Goal: Task Accomplishment & Management: Manage account settings

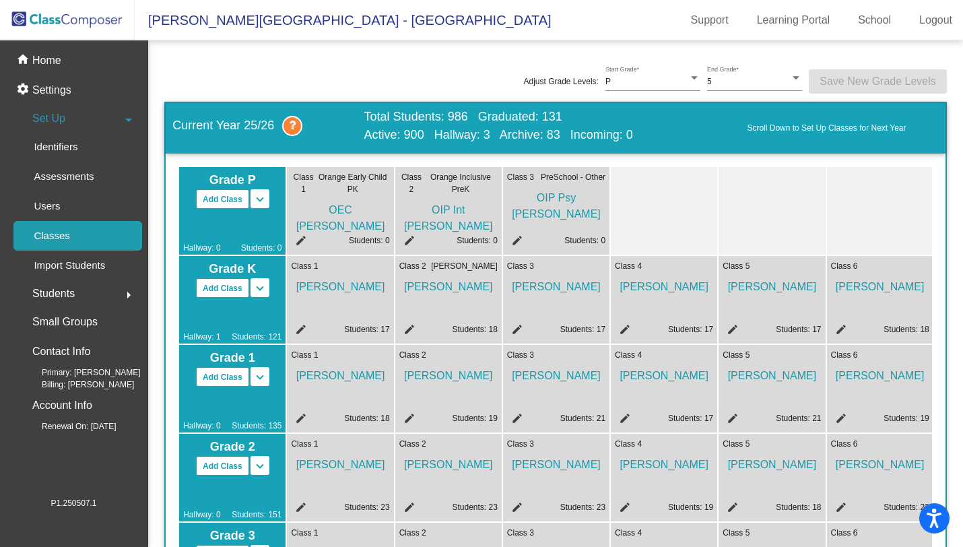
scroll to position [459, 0]
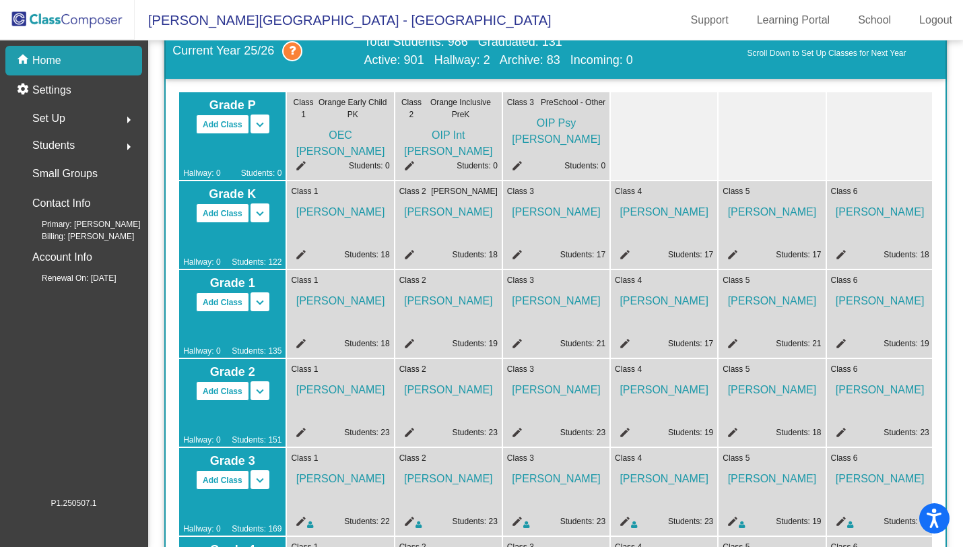
scroll to position [459, 0]
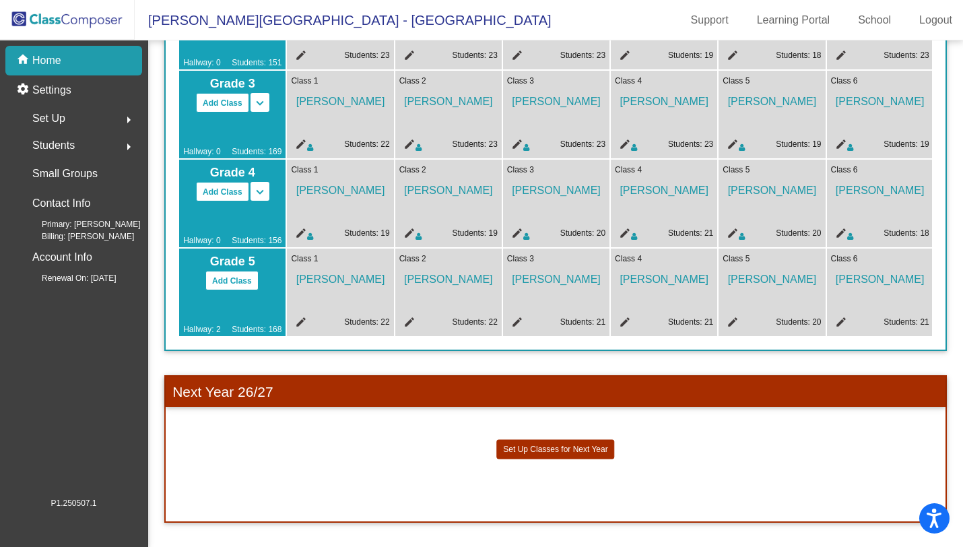
click at [312, 232] on icon at bounding box center [310, 236] width 6 height 8
click at [294, 227] on mat-icon "edit" at bounding box center [299, 235] width 16 height 16
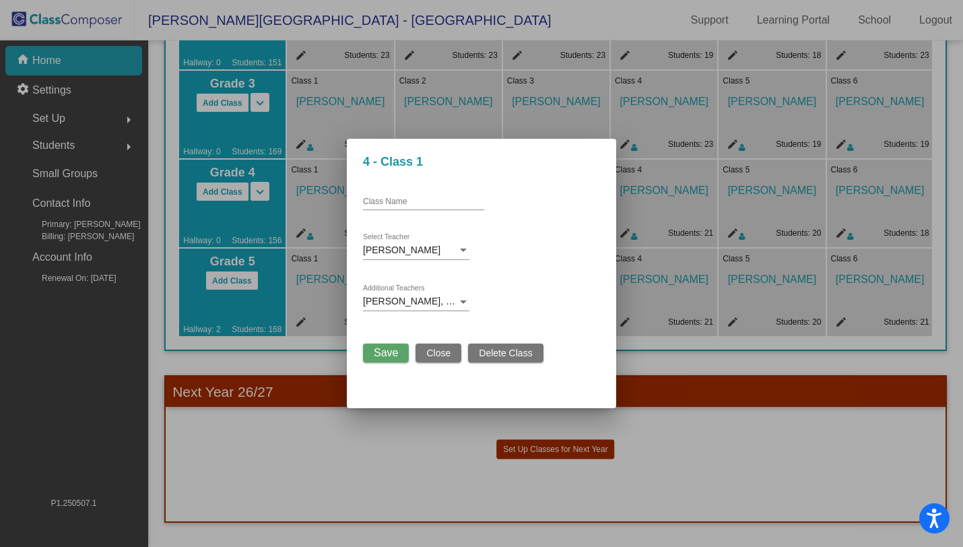
click at [398, 195] on div "Class Name" at bounding box center [423, 198] width 121 height 23
click at [391, 199] on input "Class Name" at bounding box center [423, 201] width 121 height 9
type input "Kenney"
click at [393, 355] on span "Save" at bounding box center [386, 352] width 24 height 11
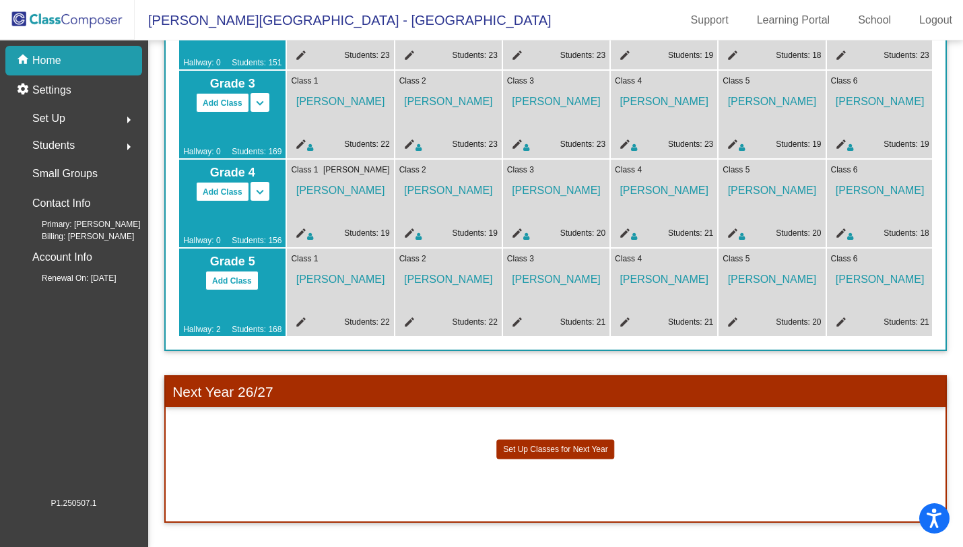
click at [409, 227] on mat-icon "edit" at bounding box center [407, 235] width 16 height 16
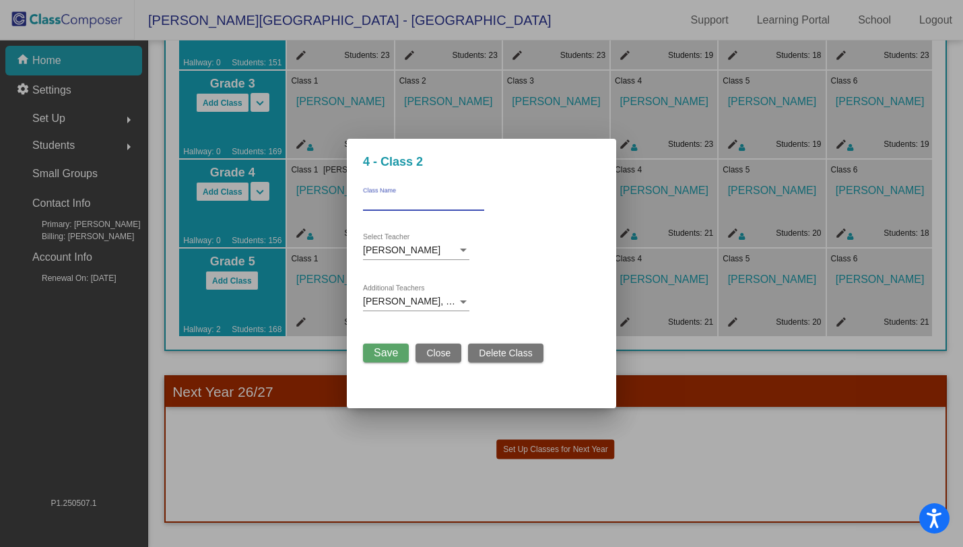
click at [415, 197] on input "Class Name" at bounding box center [423, 201] width 121 height 9
type input "Lazuka"
click at [378, 352] on span "Save" at bounding box center [386, 352] width 24 height 11
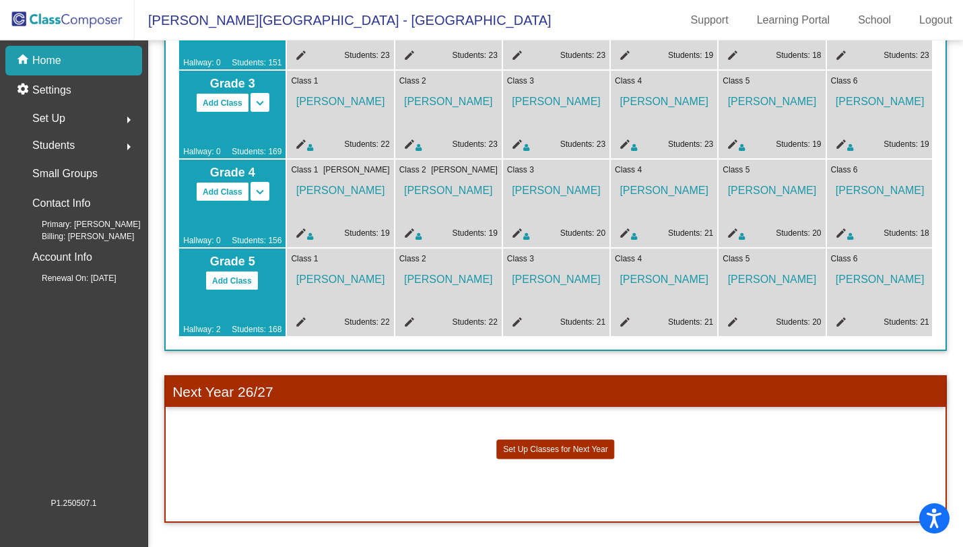
click at [518, 227] on mat-icon "edit" at bounding box center [515, 235] width 16 height 16
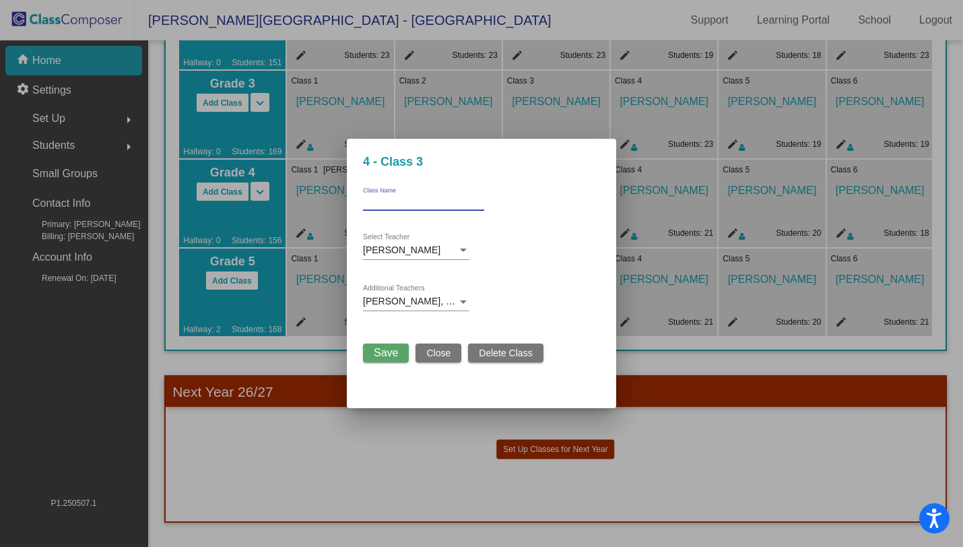
click at [424, 198] on input "Class Name" at bounding box center [423, 201] width 121 height 9
type input "Grano"
click at [382, 355] on span "Save" at bounding box center [386, 352] width 24 height 11
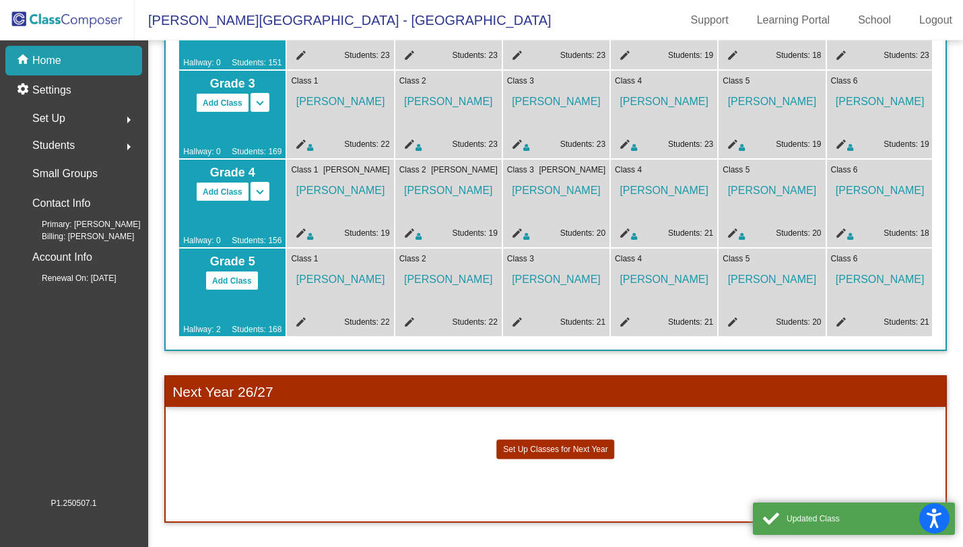
click at [626, 227] on mat-icon "edit" at bounding box center [623, 235] width 16 height 16
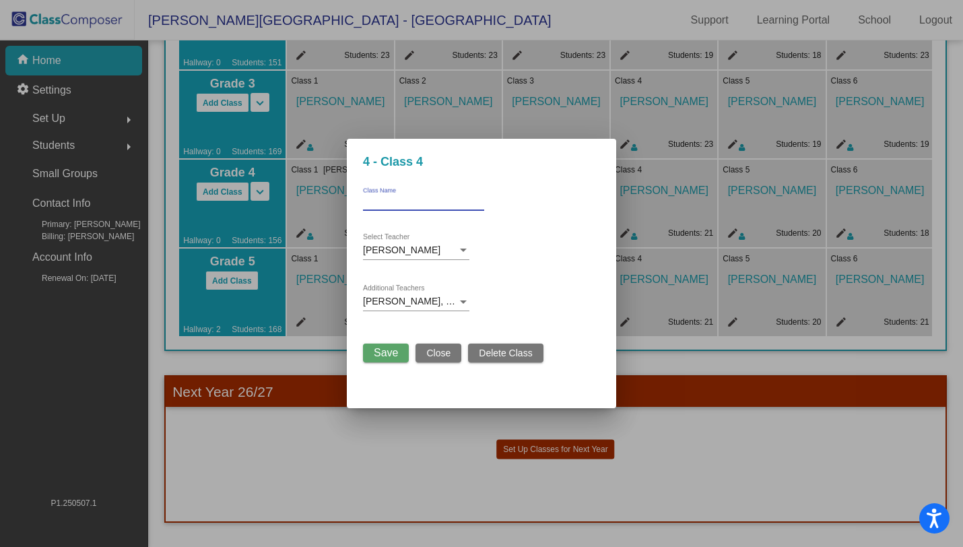
click at [424, 203] on input "Class Name" at bounding box center [423, 201] width 121 height 9
type input "Pawlaczyk"
drag, startPoint x: 397, startPoint y: 355, endPoint x: 403, endPoint y: 352, distance: 6.9
click at [397, 355] on span "Save" at bounding box center [386, 352] width 24 height 11
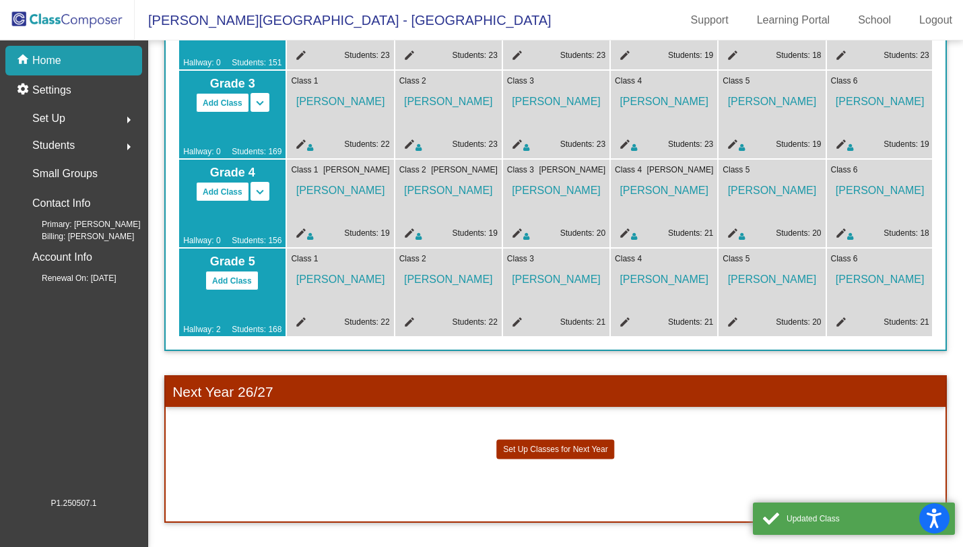
click at [736, 229] on mat-icon "edit" at bounding box center [730, 235] width 16 height 16
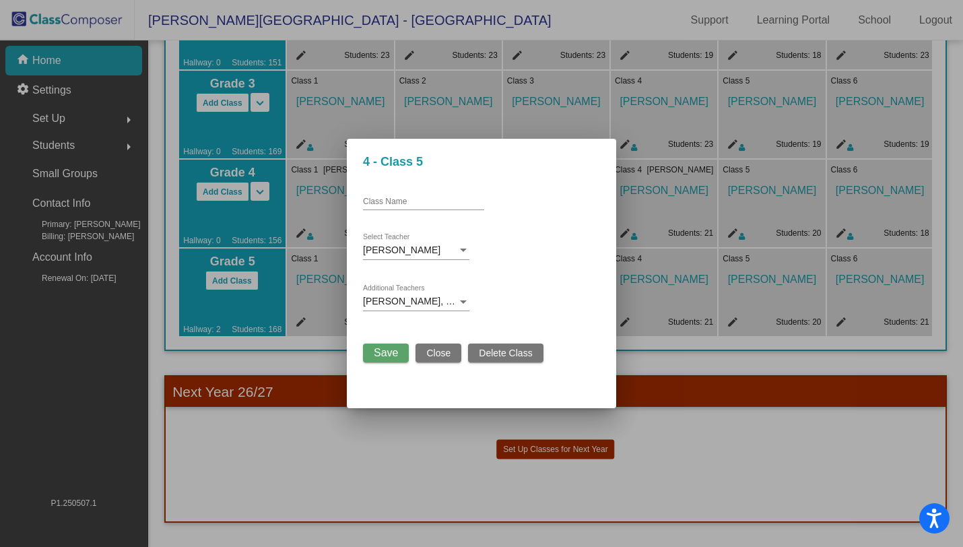
click at [391, 201] on input "Class Name" at bounding box center [423, 201] width 121 height 9
type input "Zuccaro"
click at [381, 351] on span "Save" at bounding box center [386, 352] width 24 height 11
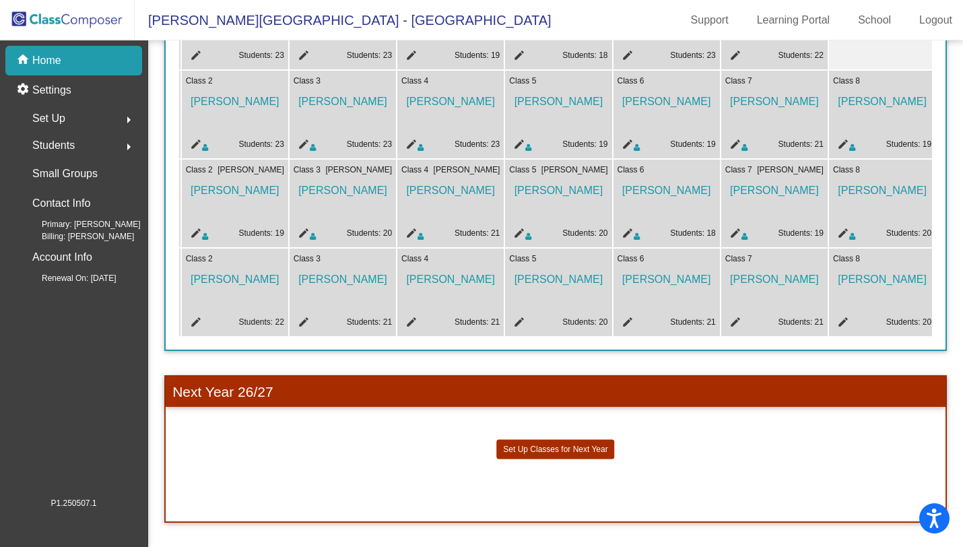
scroll to position [0, 214]
click at [625, 228] on mat-icon "edit" at bounding box center [625, 235] width 16 height 16
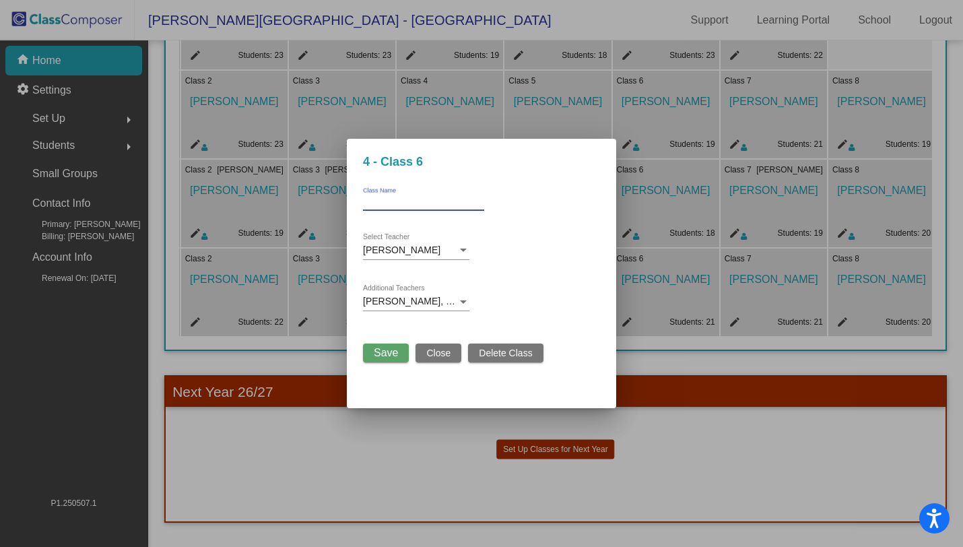
click at [437, 199] on input "Class Name" at bounding box center [423, 201] width 121 height 9
type input "Ma. White"
click at [386, 350] on span "Save" at bounding box center [386, 352] width 24 height 11
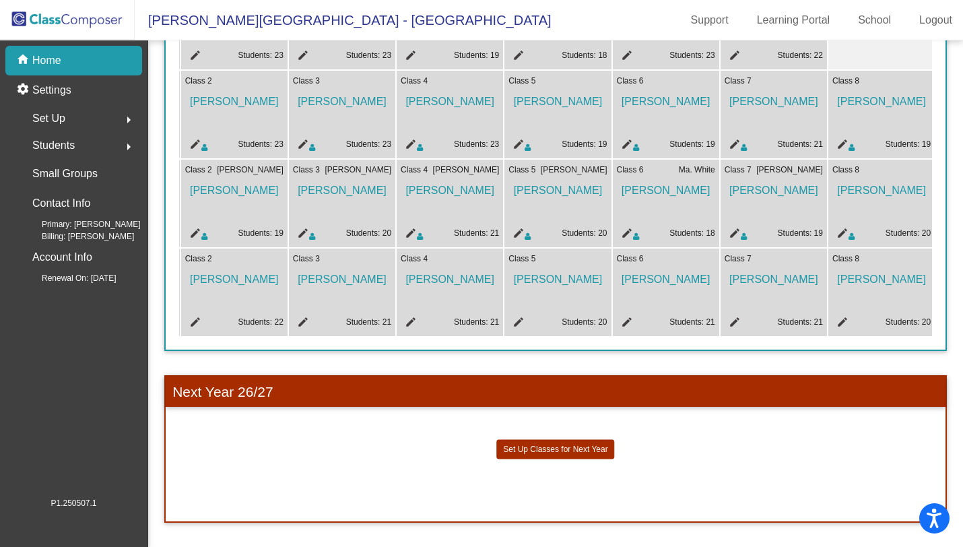
click at [844, 227] on mat-icon "edit" at bounding box center [840, 235] width 16 height 16
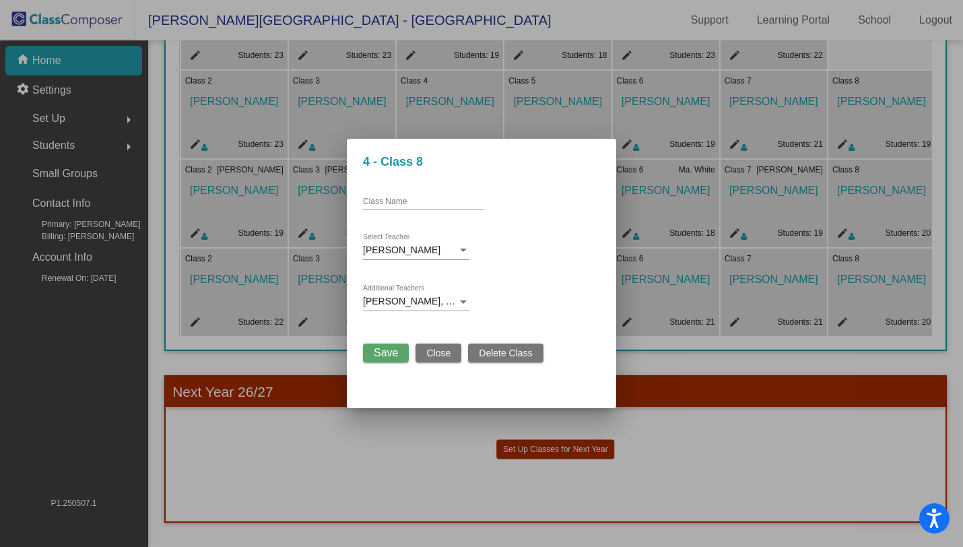
click at [401, 196] on div "Class Name" at bounding box center [423, 198] width 121 height 23
type input "Shapiro"
click at [391, 352] on span "Save" at bounding box center [386, 352] width 24 height 11
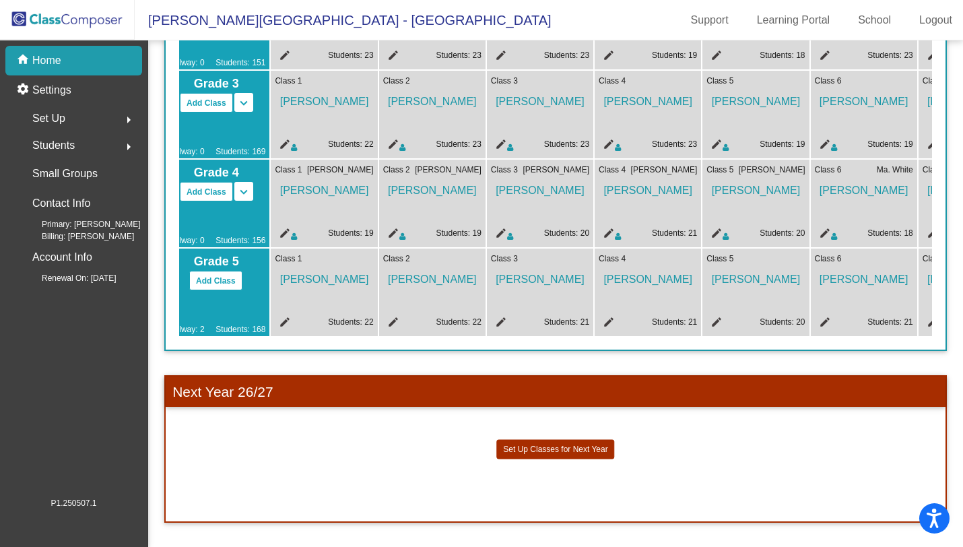
scroll to position [0, 8]
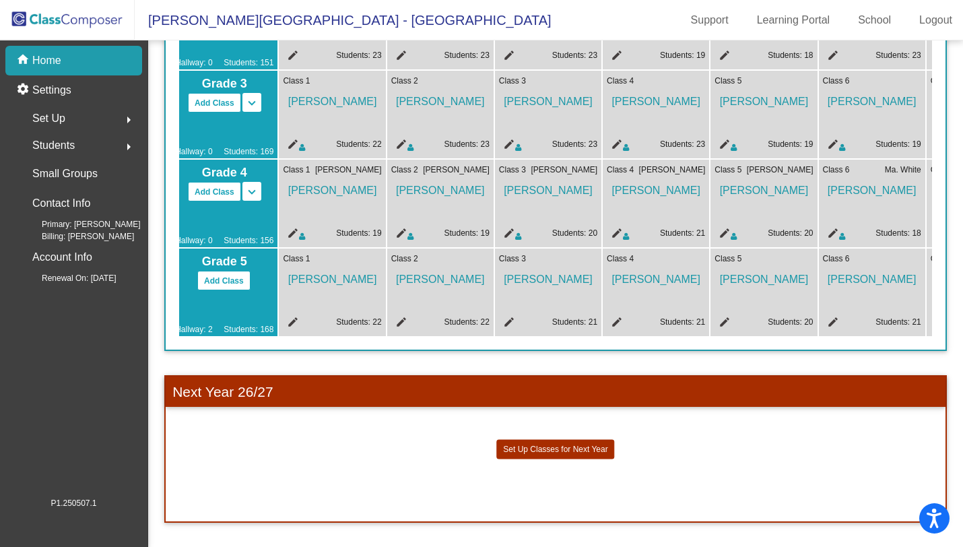
click at [727, 227] on mat-icon "edit" at bounding box center [722, 235] width 16 height 16
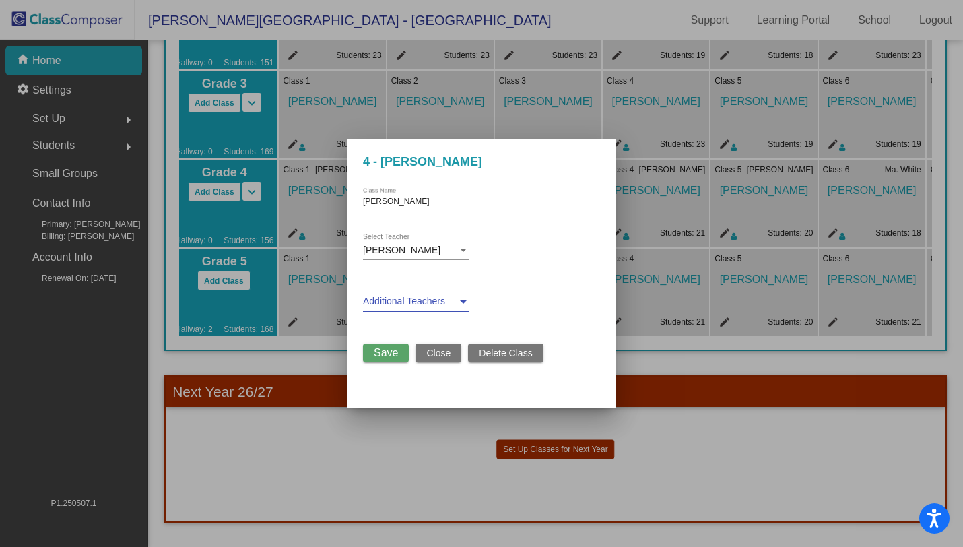
click at [456, 306] on div at bounding box center [416, 301] width 106 height 11
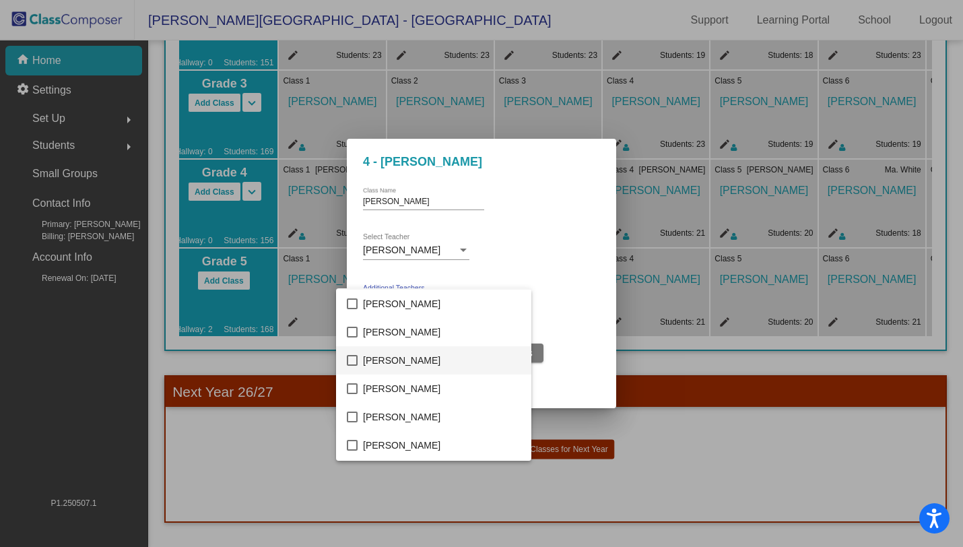
scroll to position [770, 0]
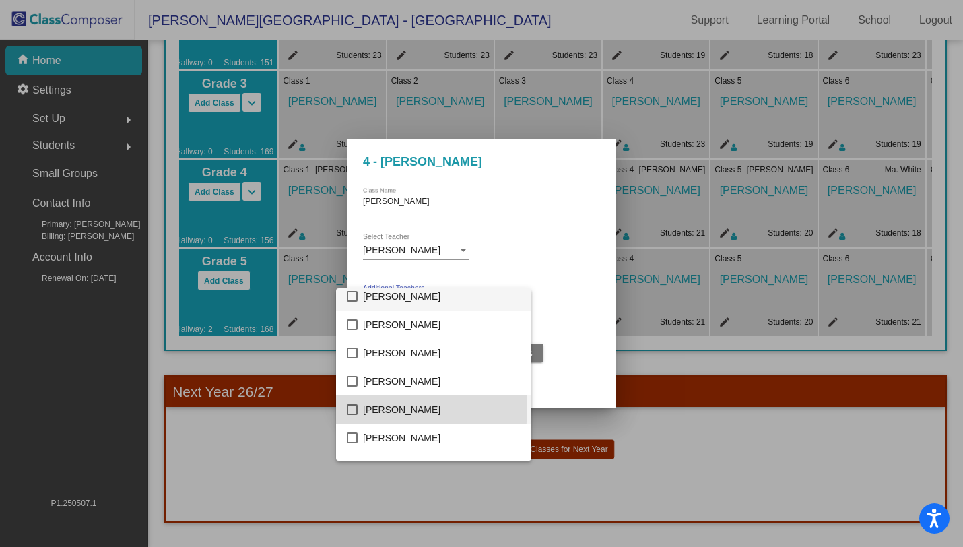
click at [353, 407] on mat-pseudo-checkbox at bounding box center [352, 409] width 11 height 11
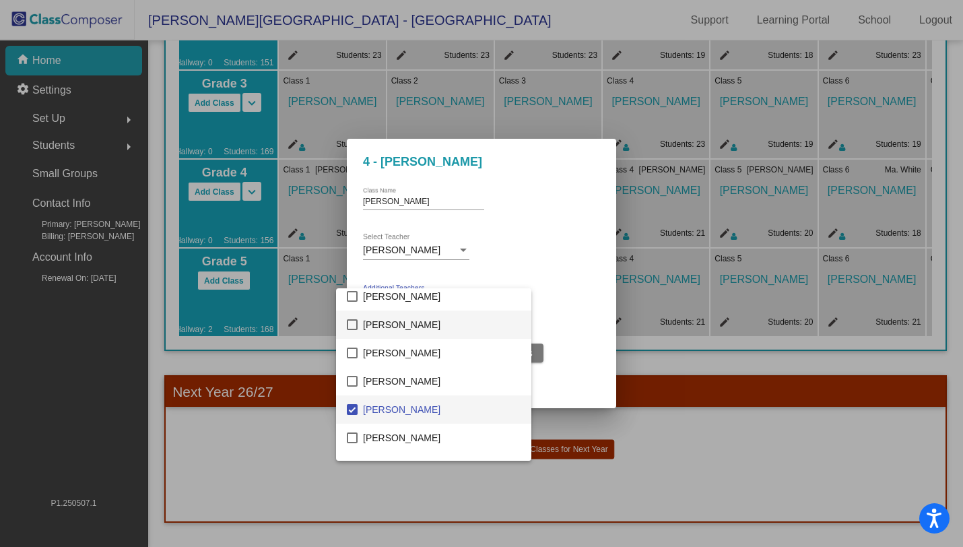
click at [352, 318] on mat-option "Maria Kehres" at bounding box center [433, 324] width 195 height 28
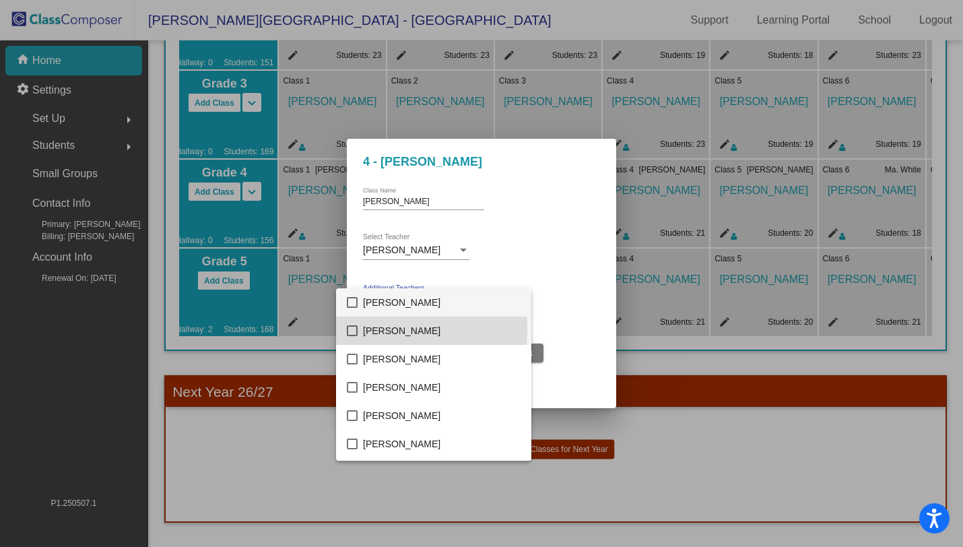
click at [352, 329] on mat-pseudo-checkbox at bounding box center [352, 330] width 11 height 11
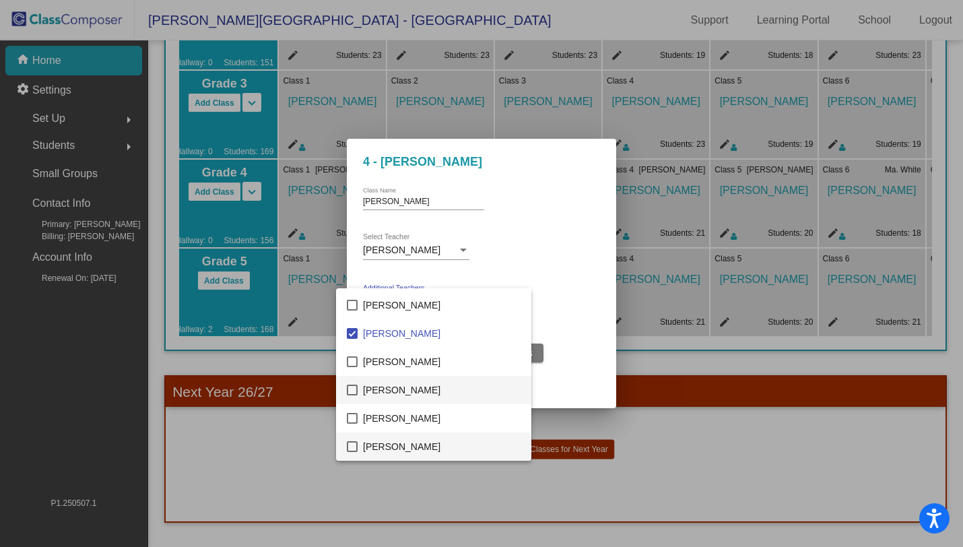
scroll to position [452, 0]
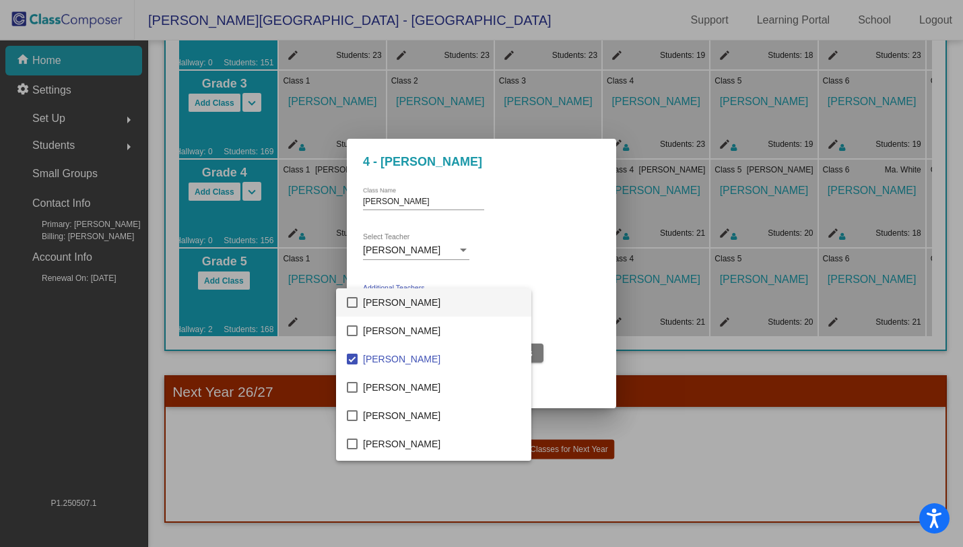
click at [354, 300] on mat-pseudo-checkbox at bounding box center [352, 302] width 11 height 11
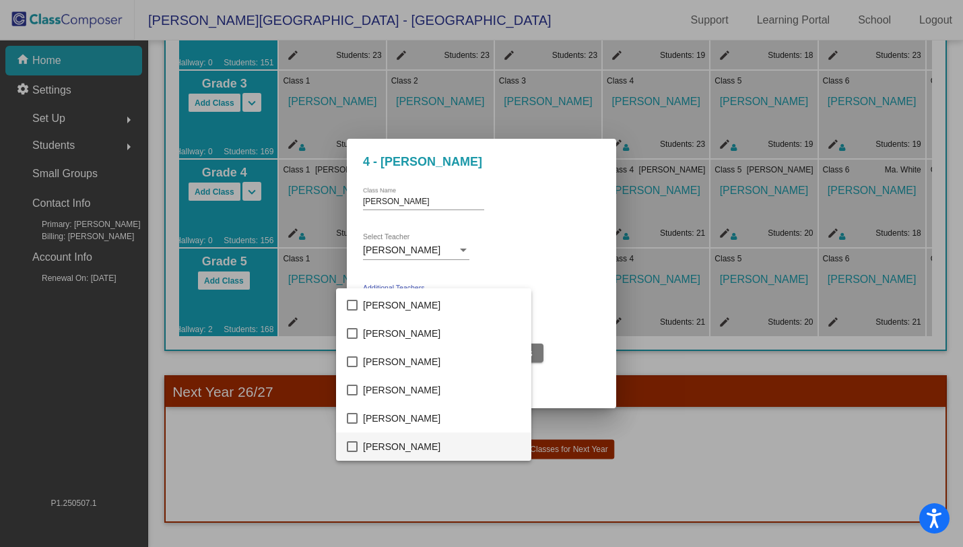
click at [358, 444] on mat-option "Tim Kenney" at bounding box center [433, 446] width 195 height 28
click at [353, 445] on mat-pseudo-checkbox at bounding box center [352, 446] width 11 height 11
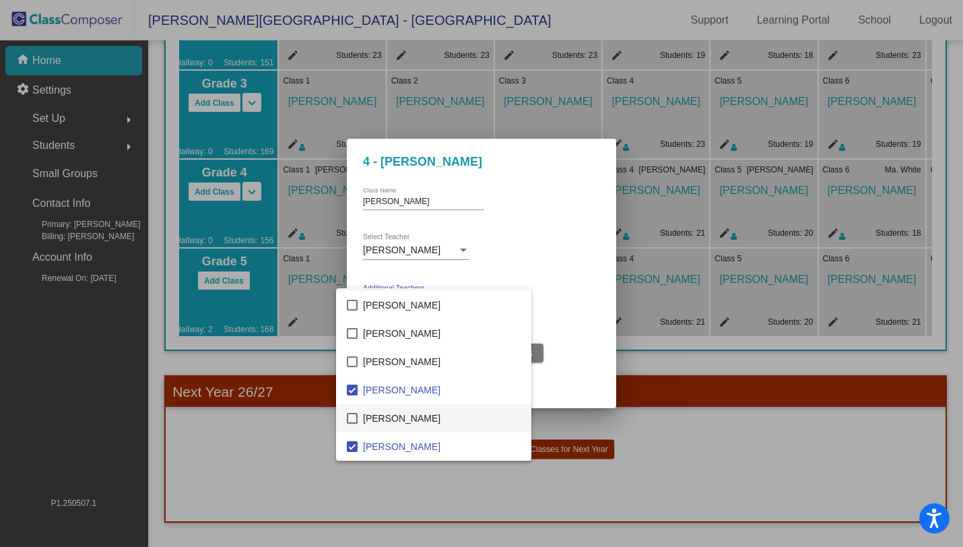
scroll to position [1442, 0]
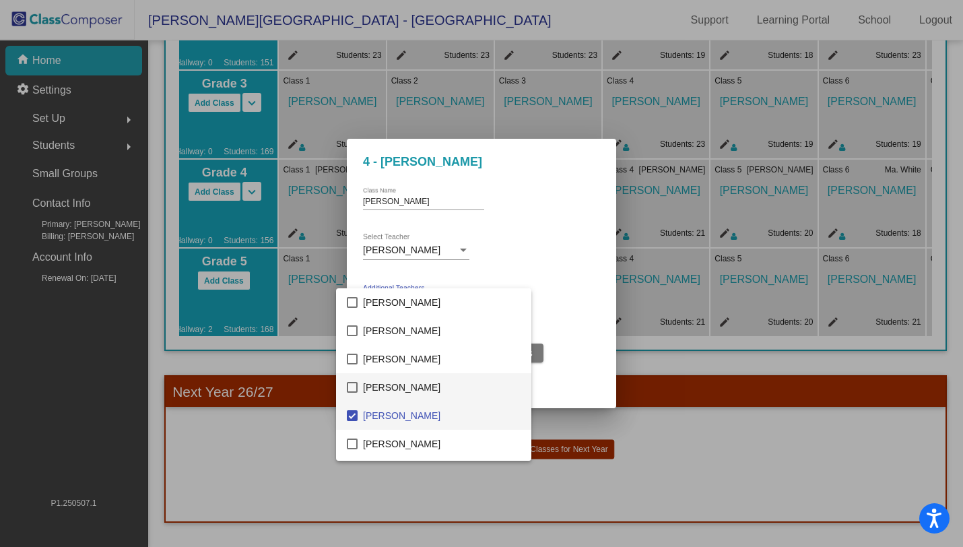
click at [355, 388] on mat-pseudo-checkbox at bounding box center [352, 387] width 11 height 11
click at [584, 336] on div at bounding box center [481, 273] width 963 height 547
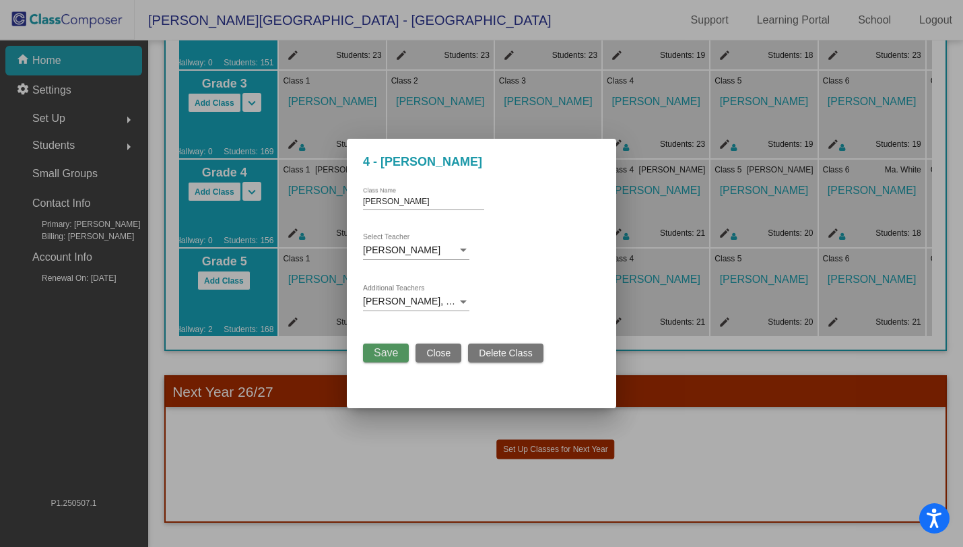
click at [374, 346] on button "Save" at bounding box center [386, 352] width 46 height 19
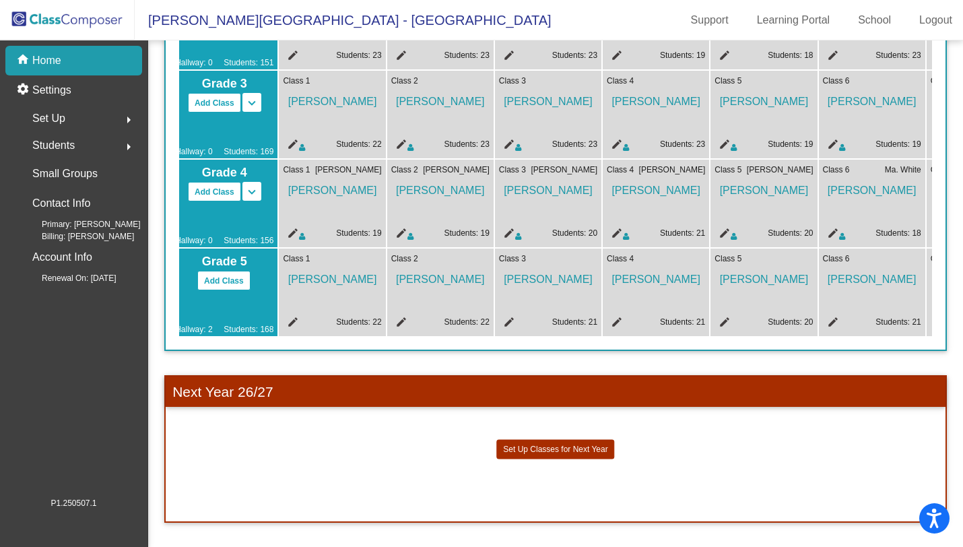
click at [833, 228] on mat-icon "edit" at bounding box center [831, 235] width 16 height 16
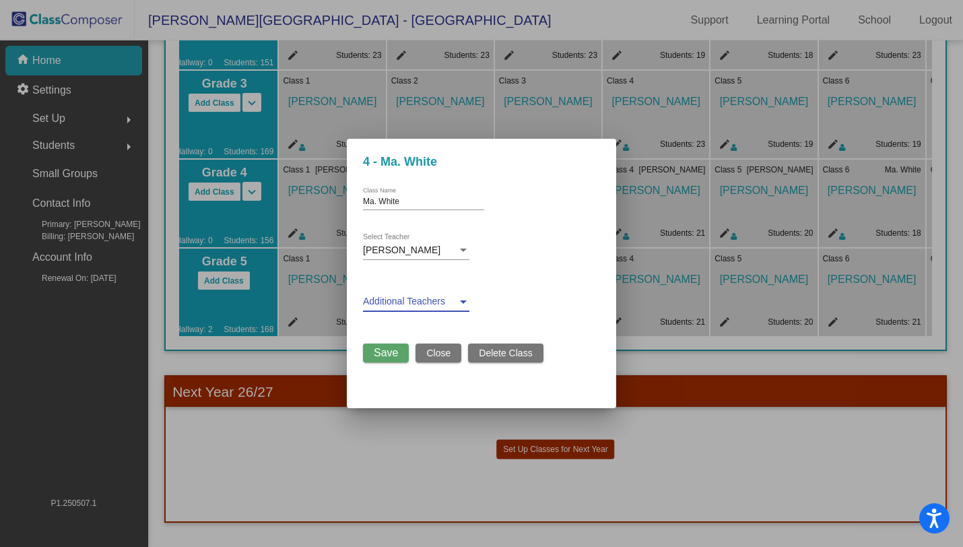
click at [428, 299] on span at bounding box center [410, 301] width 94 height 11
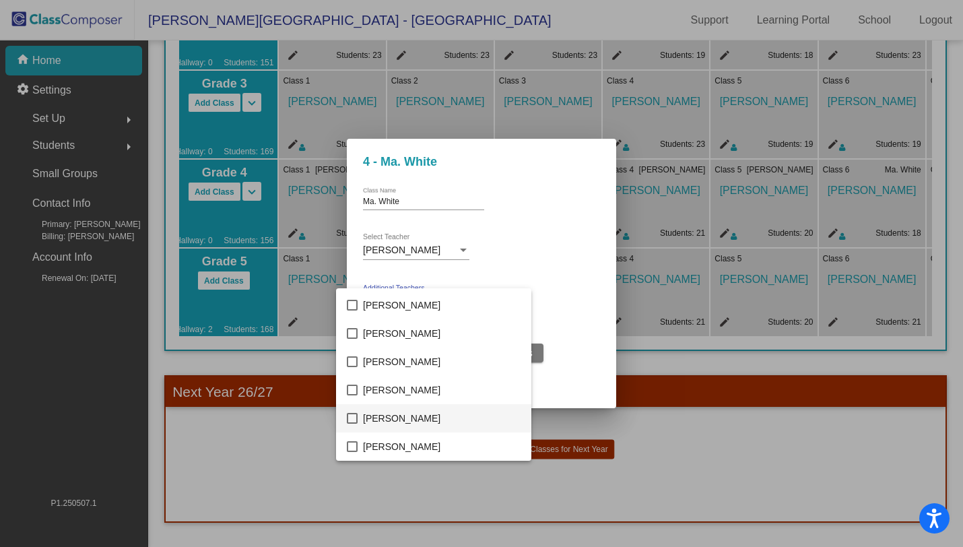
scroll to position [658, 0]
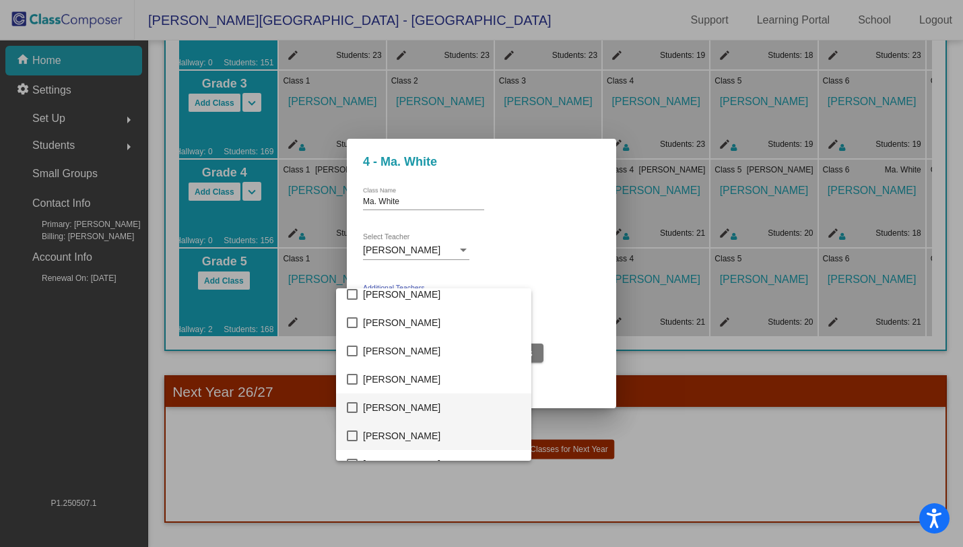
click at [349, 434] on mat-pseudo-checkbox at bounding box center [352, 435] width 11 height 11
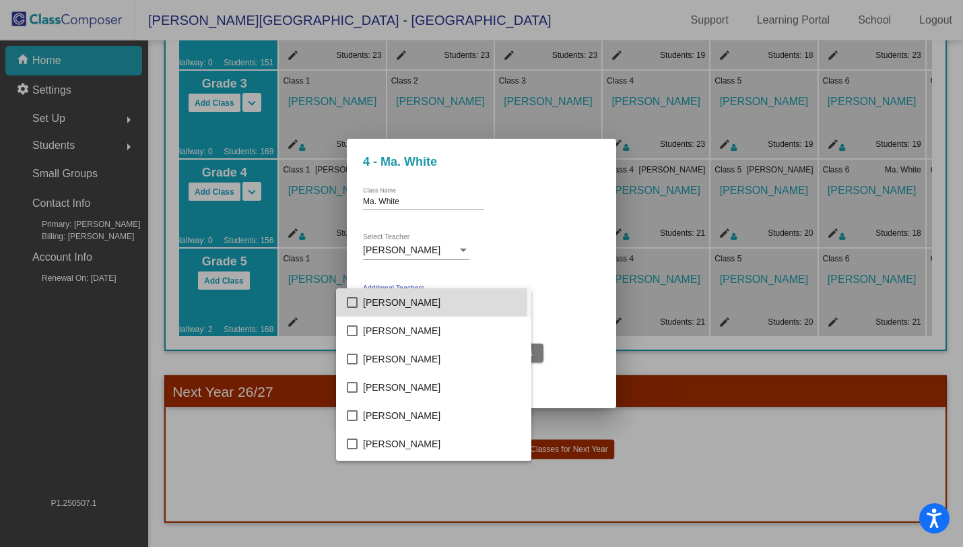
click at [351, 300] on mat-pseudo-checkbox at bounding box center [352, 302] width 11 height 11
click at [352, 298] on mat-pseudo-checkbox at bounding box center [352, 302] width 11 height 11
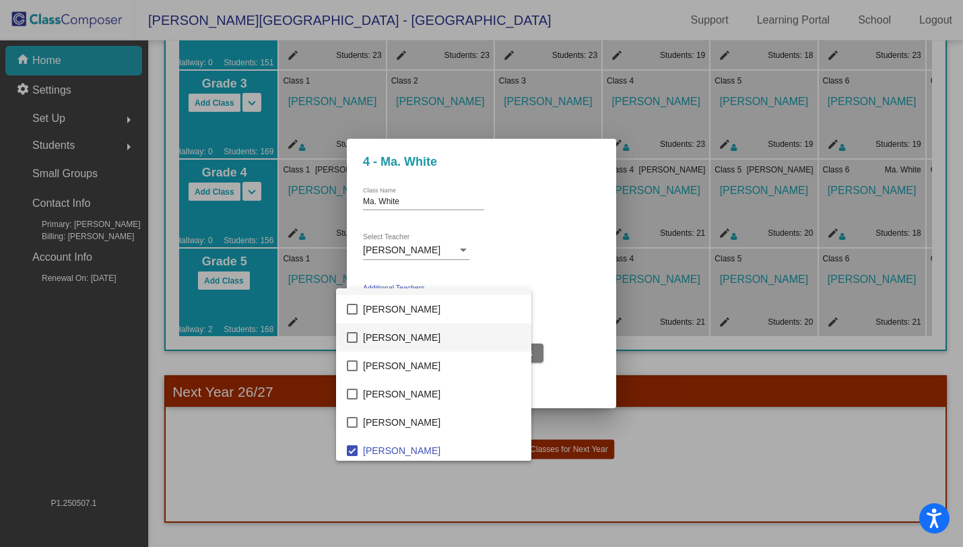
scroll to position [363, 0]
click at [357, 389] on mat-pseudo-checkbox at bounding box center [352, 391] width 11 height 11
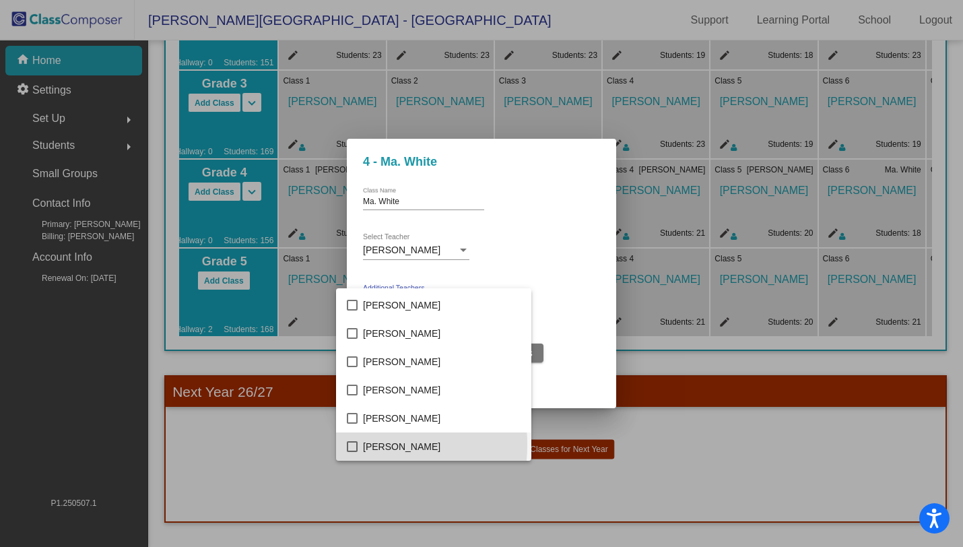
drag, startPoint x: 349, startPoint y: 444, endPoint x: 349, endPoint y: 436, distance: 8.1
click at [349, 444] on mat-pseudo-checkbox at bounding box center [352, 446] width 11 height 11
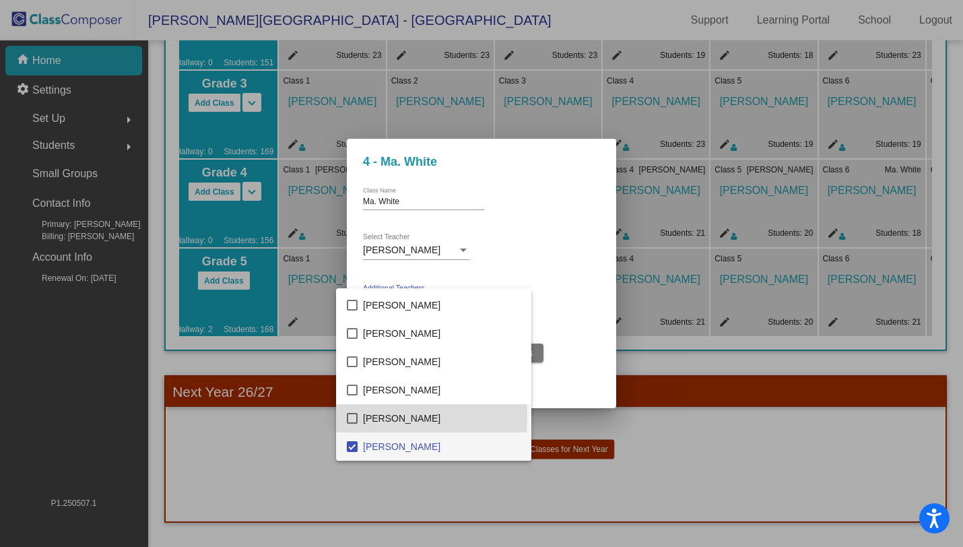
click at [350, 415] on mat-pseudo-checkbox at bounding box center [352, 418] width 11 height 11
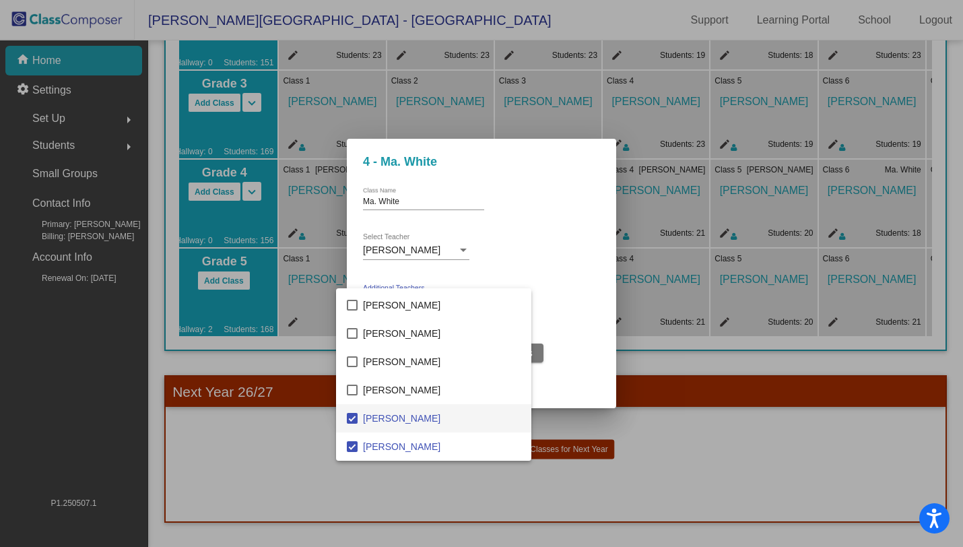
scroll to position [1468, 0]
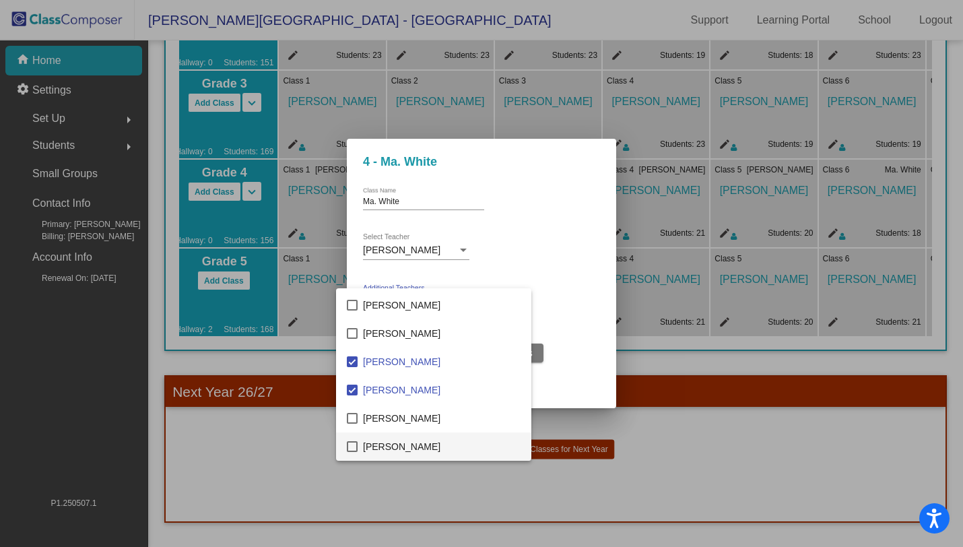
click at [352, 440] on mat-option "Vicki Lazuka" at bounding box center [433, 446] width 195 height 28
click at [597, 272] on div at bounding box center [481, 273] width 963 height 547
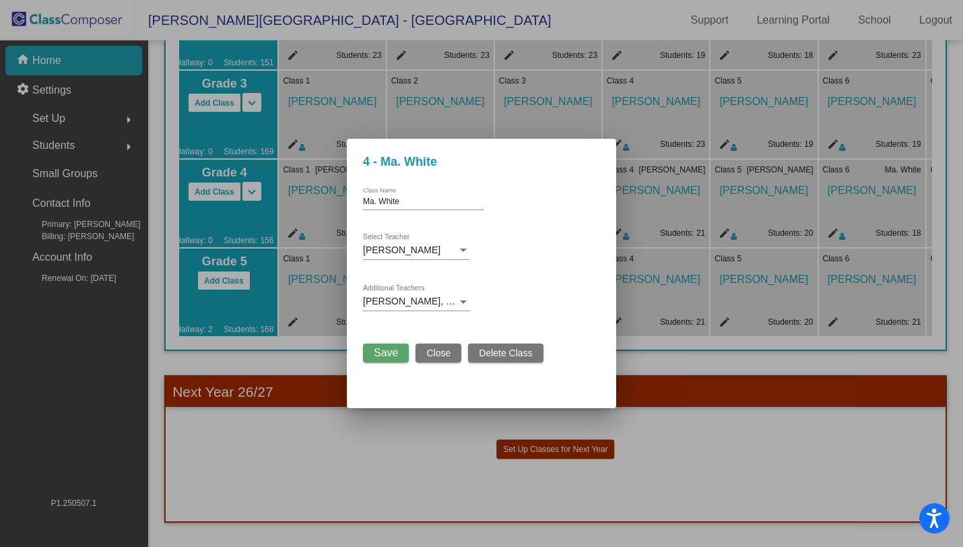
click at [397, 349] on span "Save" at bounding box center [386, 352] width 24 height 11
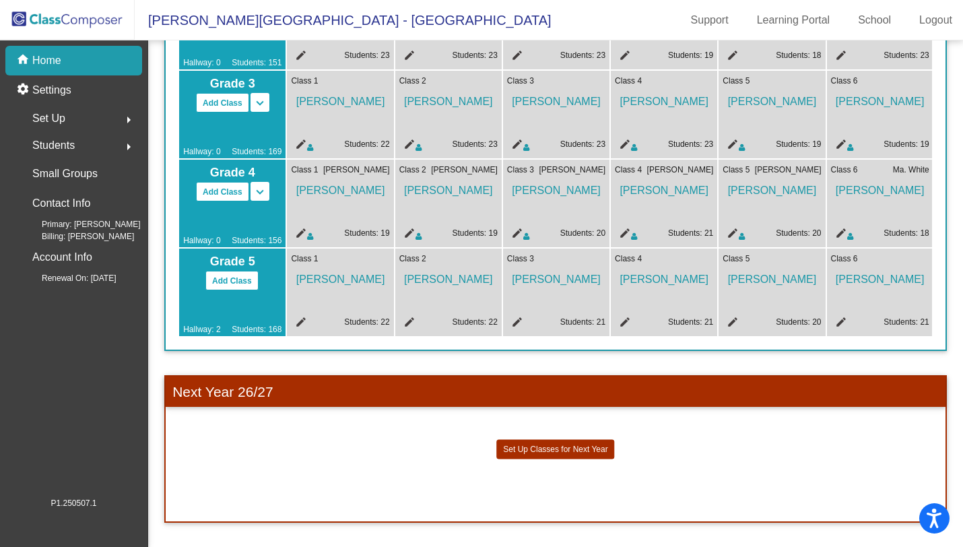
scroll to position [0, 0]
click at [296, 316] on mat-icon "edit" at bounding box center [299, 324] width 16 height 16
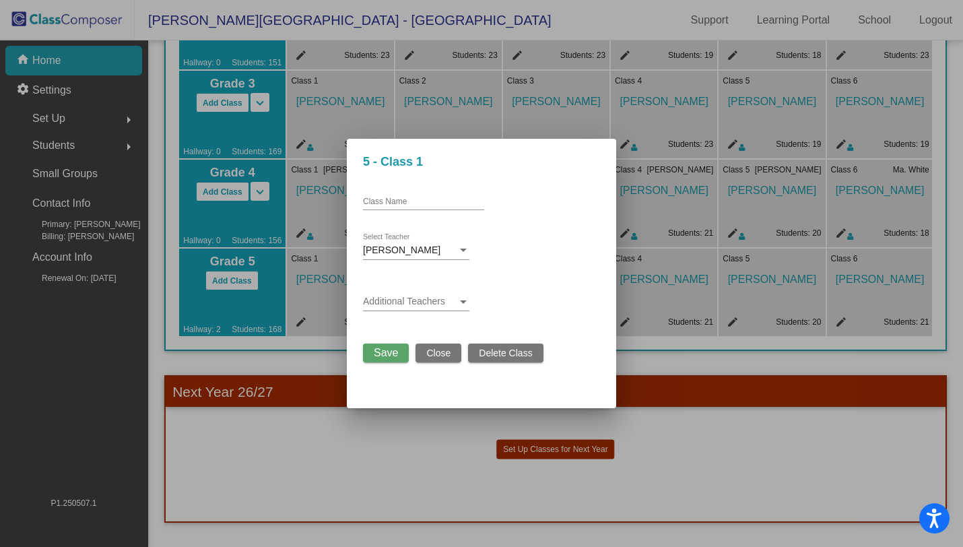
click at [389, 300] on span at bounding box center [410, 301] width 94 height 11
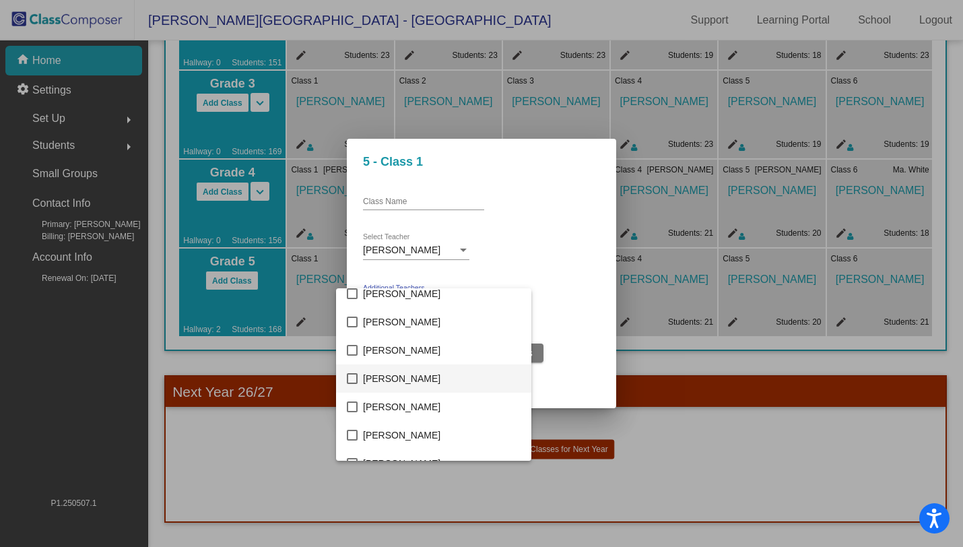
scroll to position [100, 0]
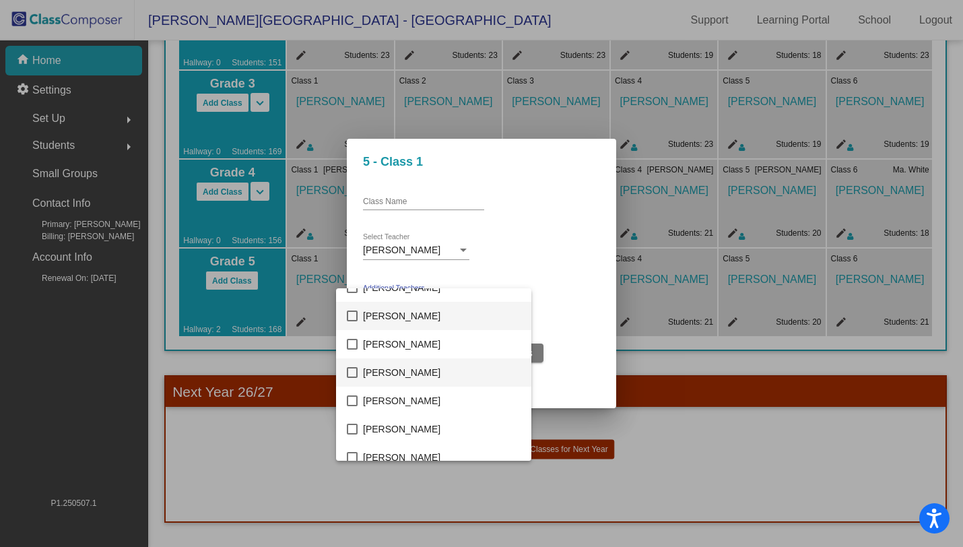
click at [352, 374] on mat-pseudo-checkbox at bounding box center [352, 372] width 11 height 11
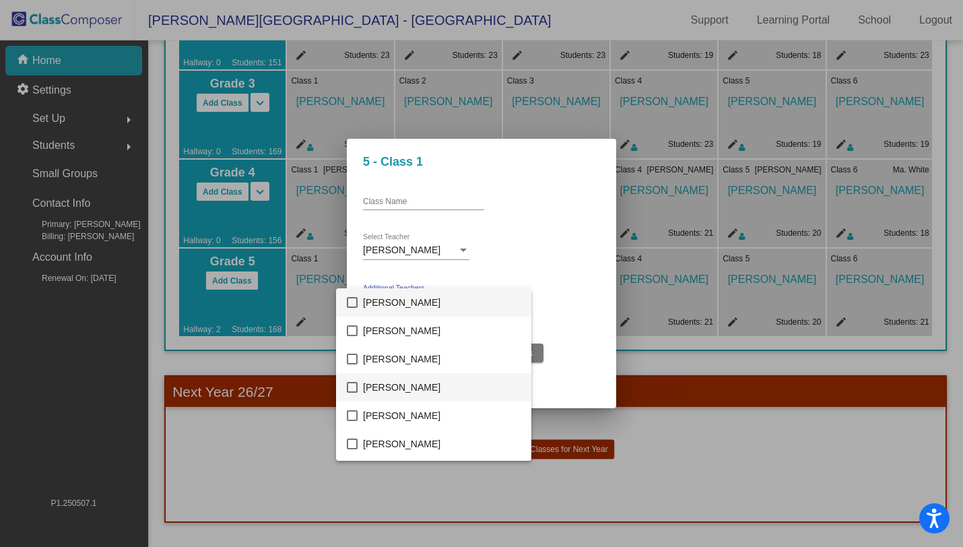
scroll to position [195, 0]
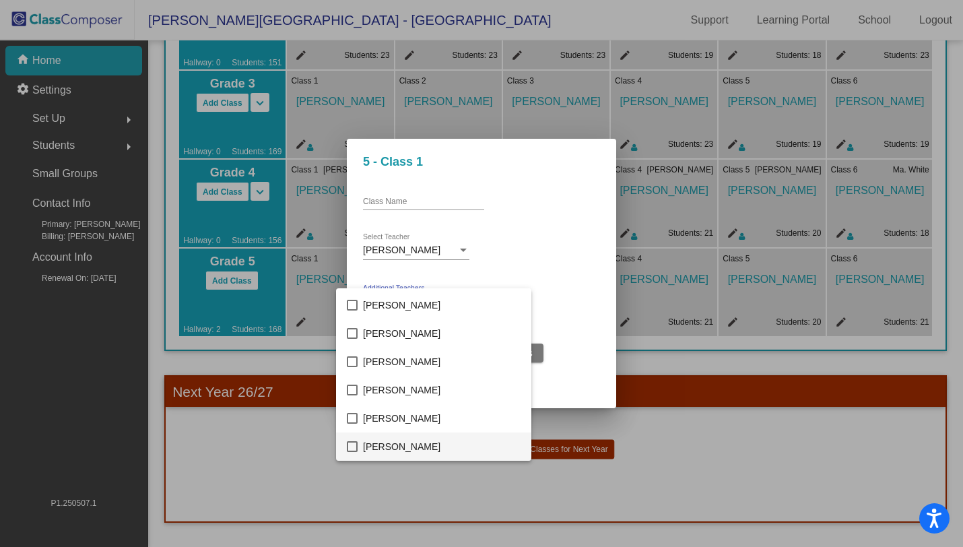
click at [358, 446] on mat-option "Jackie Moorefield" at bounding box center [433, 446] width 195 height 28
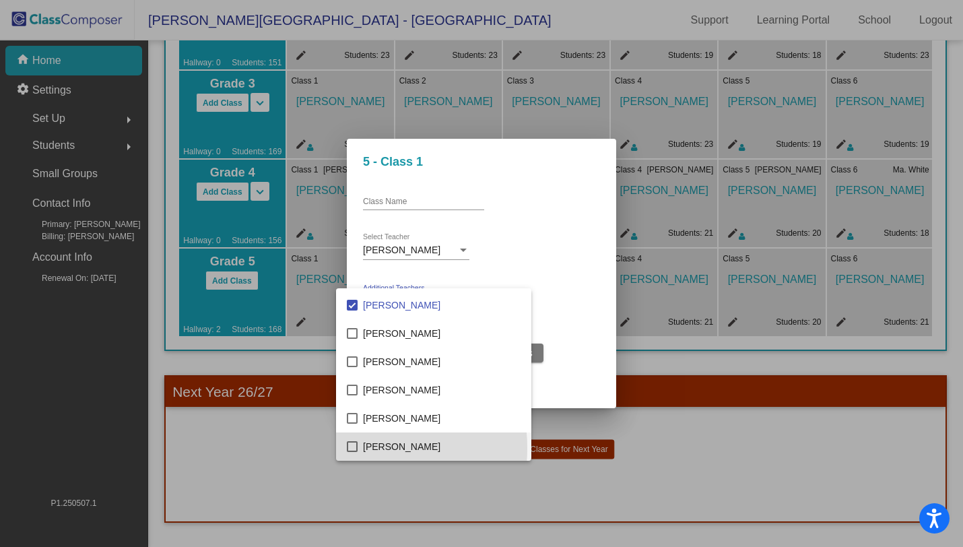
click at [355, 447] on mat-pseudo-checkbox at bounding box center [352, 446] width 11 height 11
click at [595, 388] on div at bounding box center [481, 273] width 963 height 547
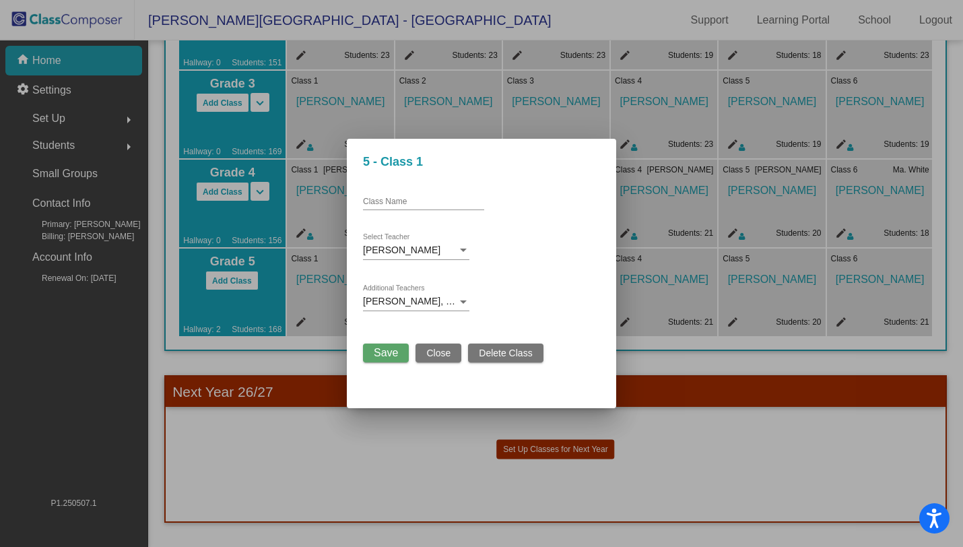
click at [395, 193] on div "Class Name" at bounding box center [423, 198] width 121 height 23
type input "Bradbourne"
click at [383, 351] on span "Save" at bounding box center [386, 352] width 24 height 11
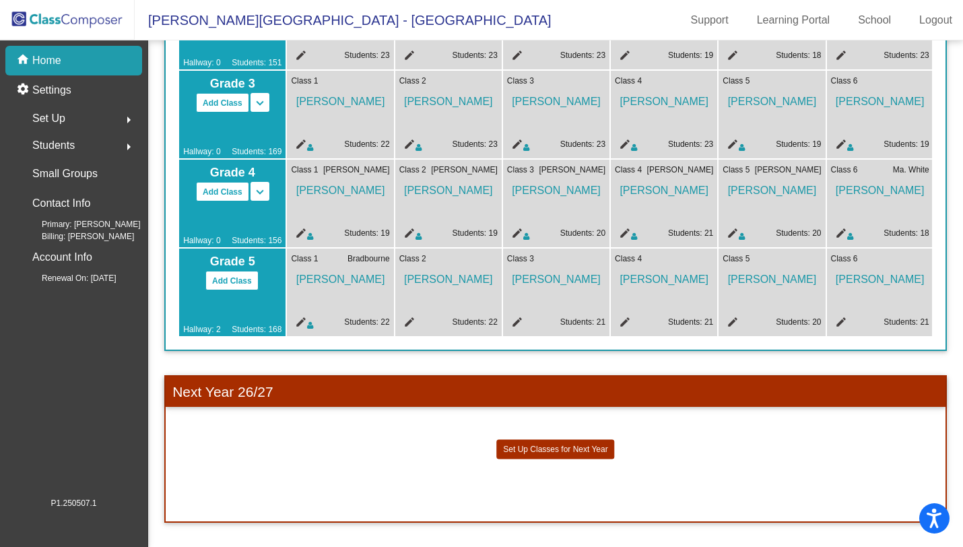
click at [516, 316] on mat-icon "edit" at bounding box center [515, 324] width 16 height 16
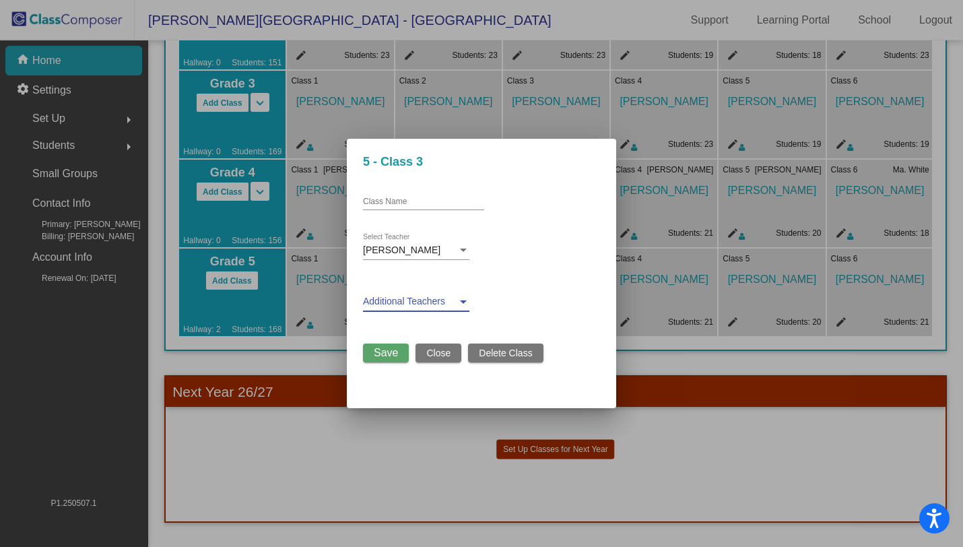
click at [401, 304] on span at bounding box center [410, 301] width 94 height 11
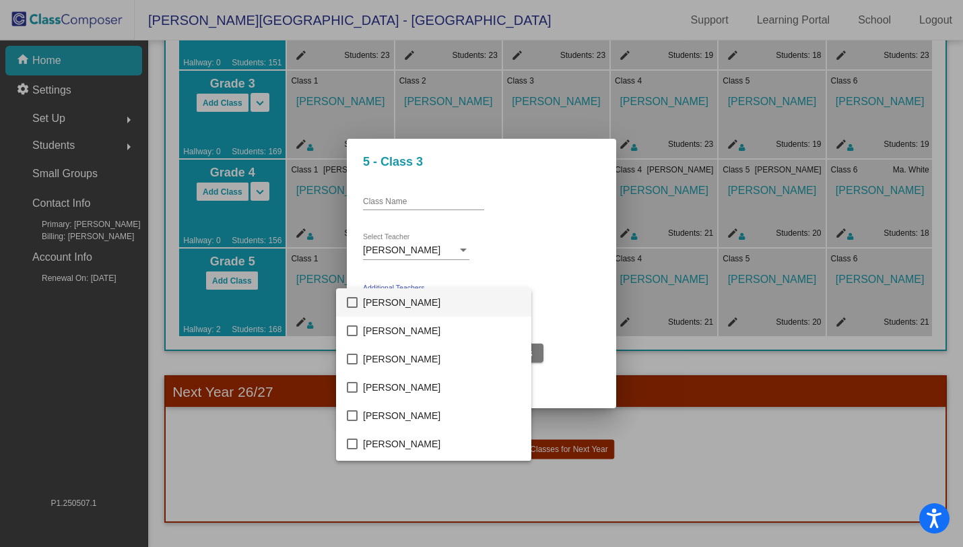
scroll to position [1270, 0]
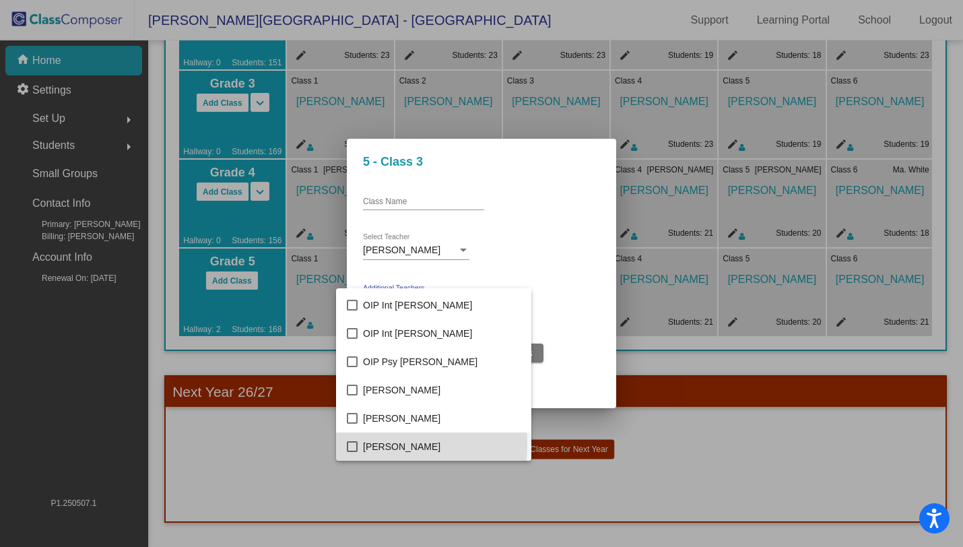
click at [359, 444] on mat-option "Rose Bradbourne" at bounding box center [433, 446] width 195 height 28
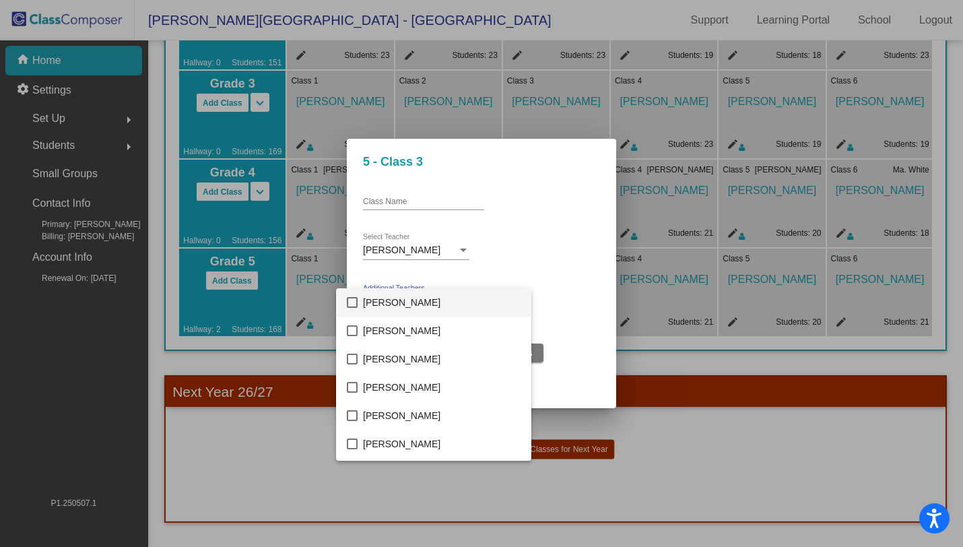
click at [357, 298] on mat-pseudo-checkbox at bounding box center [352, 302] width 11 height 11
click at [356, 444] on mat-pseudo-checkbox at bounding box center [352, 443] width 11 height 11
click at [592, 392] on div at bounding box center [481, 273] width 963 height 547
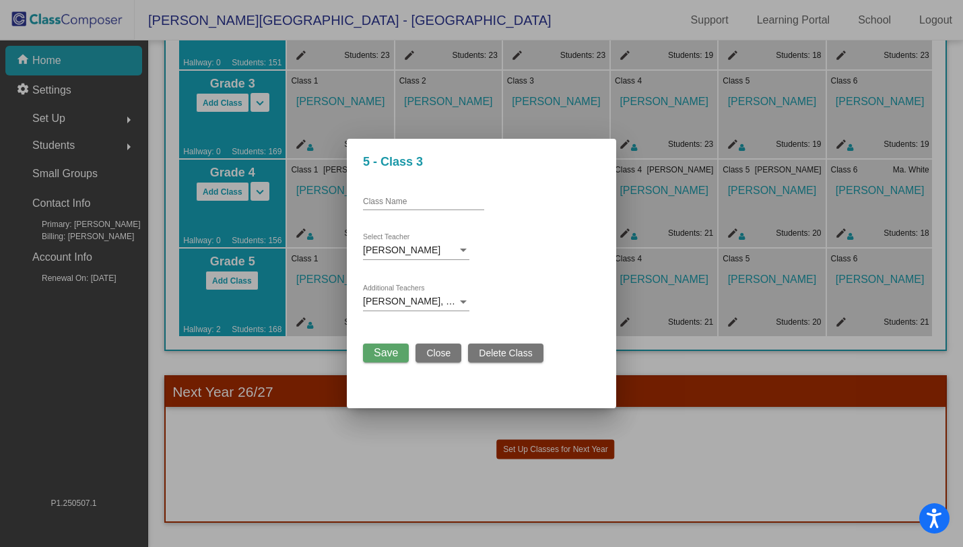
click at [419, 198] on input "Class Name" at bounding box center [423, 201] width 121 height 9
type input "Kilkenney"
click at [386, 350] on span "Save" at bounding box center [386, 352] width 24 height 11
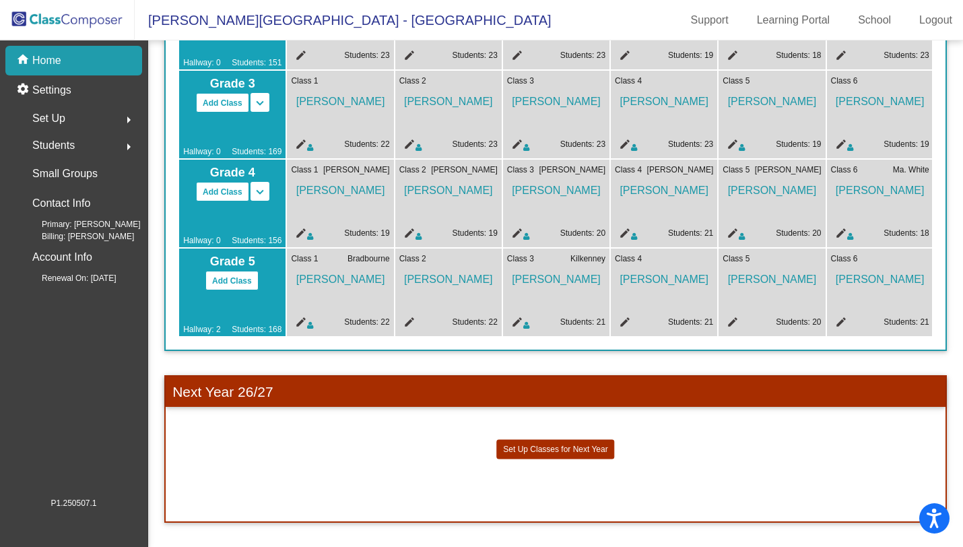
click at [622, 316] on mat-icon "edit" at bounding box center [623, 324] width 16 height 16
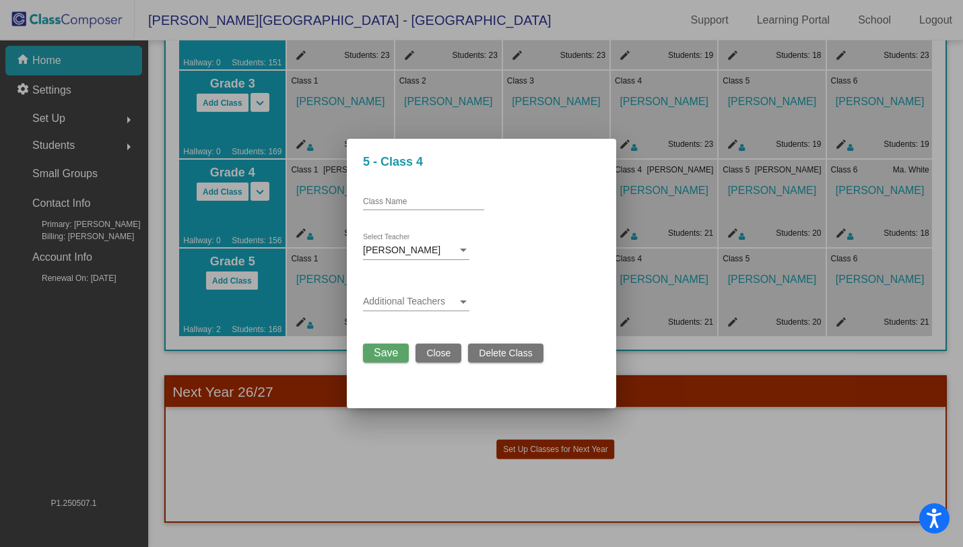
click at [428, 200] on input "Class Name" at bounding box center [423, 201] width 121 height 9
type input "Moorefield"
click at [393, 300] on span at bounding box center [410, 301] width 94 height 11
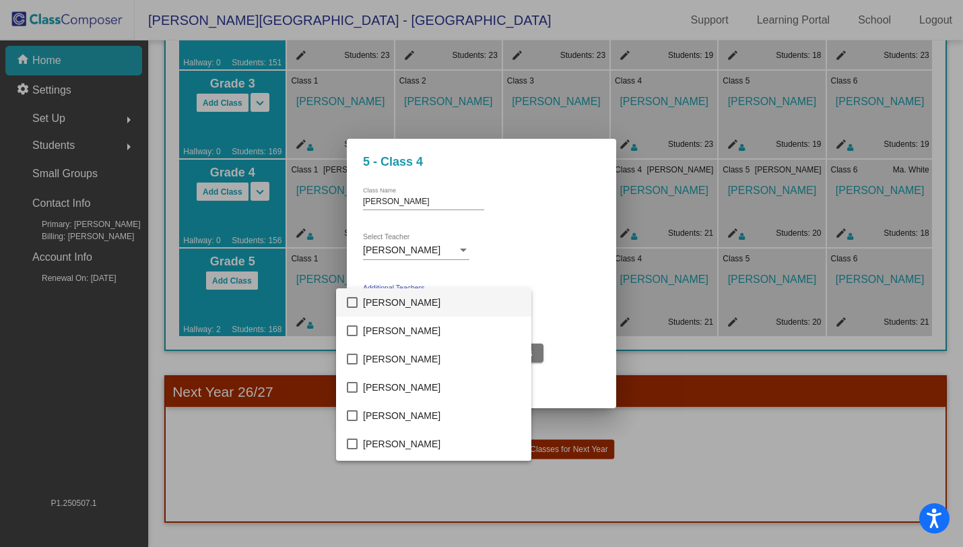
scroll to position [1270, 0]
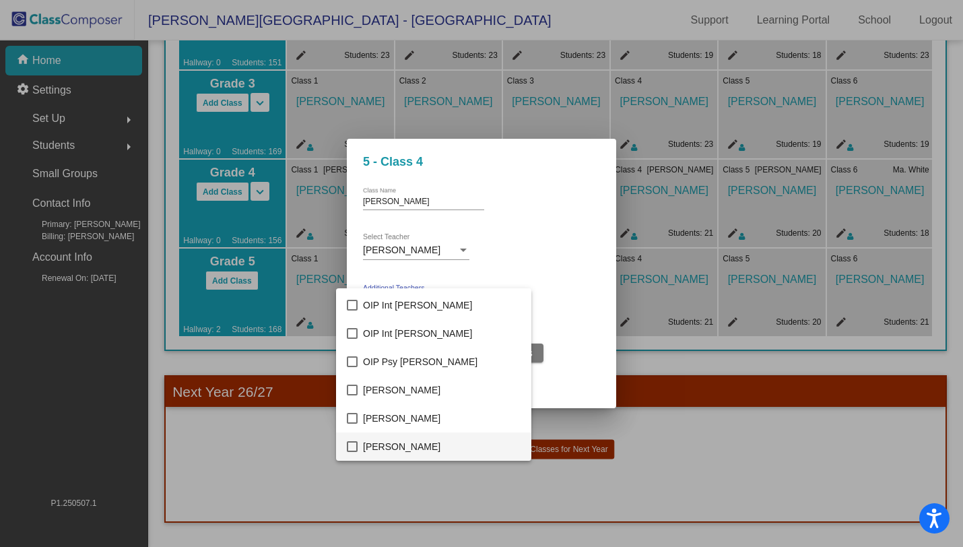
click at [354, 444] on mat-pseudo-checkbox at bounding box center [352, 446] width 11 height 11
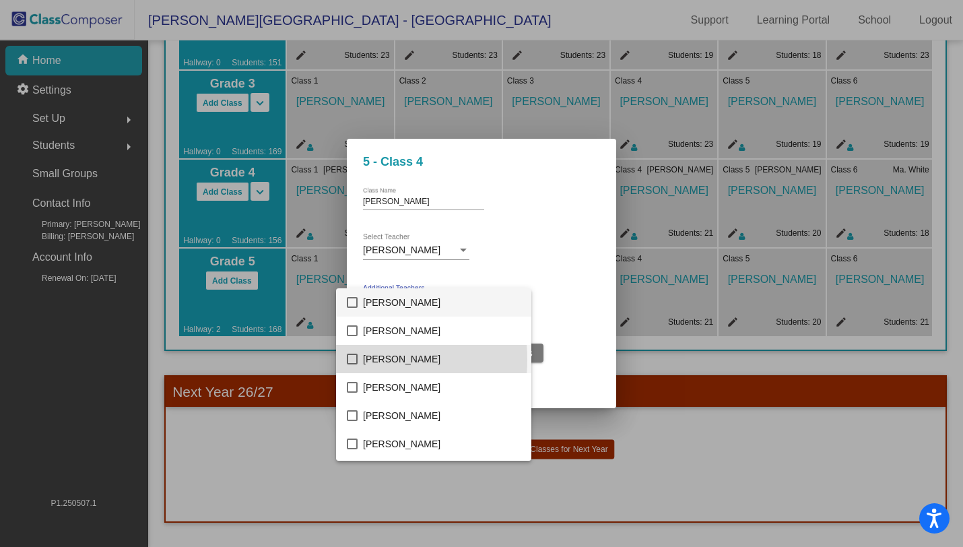
click at [353, 360] on mat-pseudo-checkbox at bounding box center [352, 358] width 11 height 11
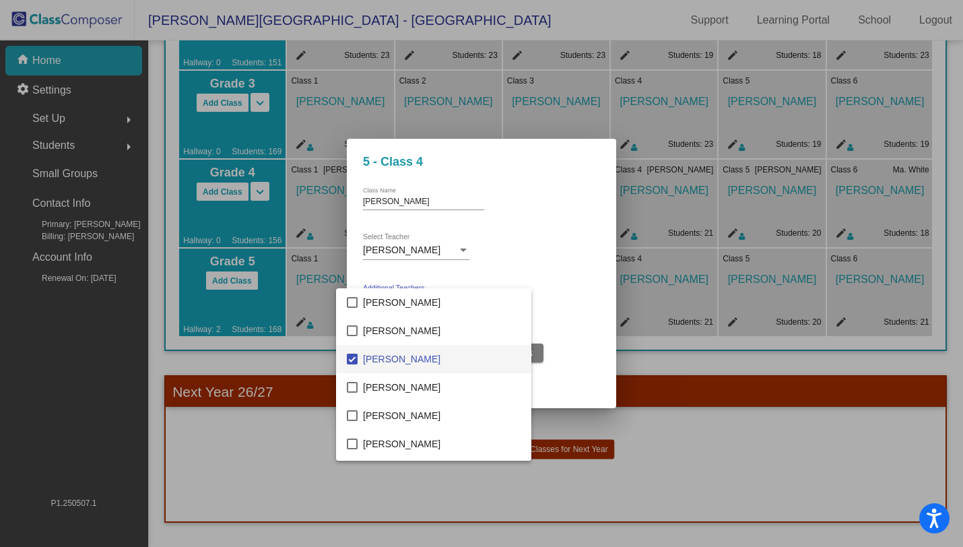
scroll to position [337, 0]
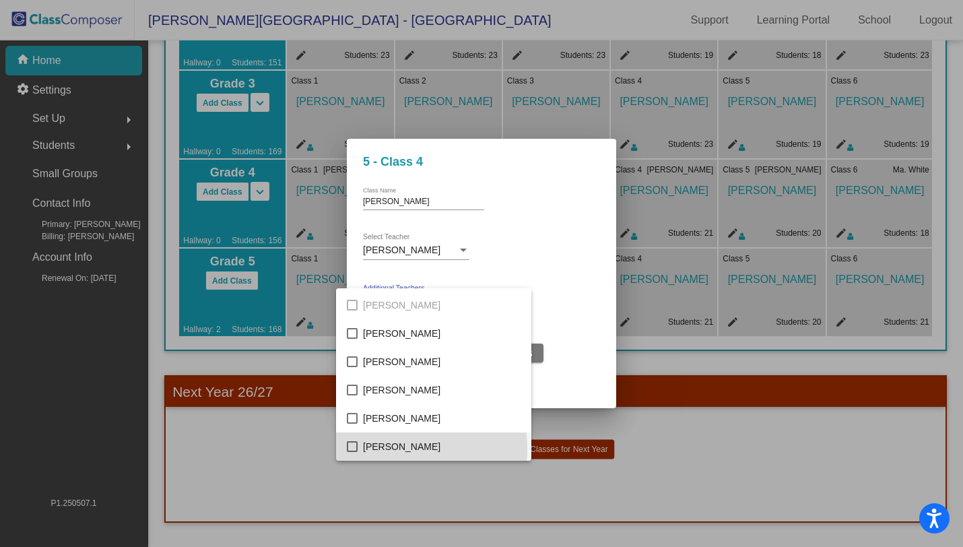
click at [350, 449] on mat-pseudo-checkbox at bounding box center [352, 446] width 11 height 11
click at [560, 281] on div at bounding box center [481, 273] width 963 height 547
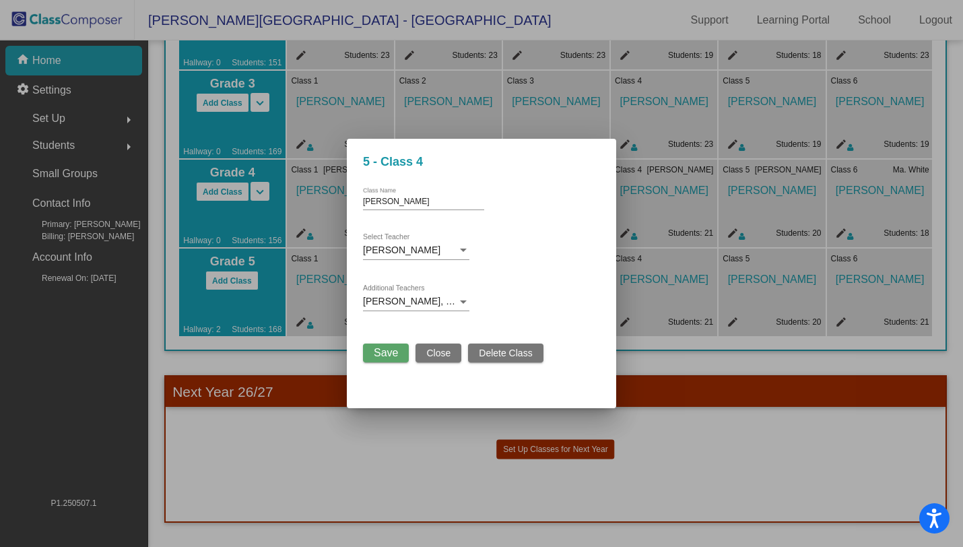
click at [395, 352] on span "Save" at bounding box center [386, 352] width 24 height 11
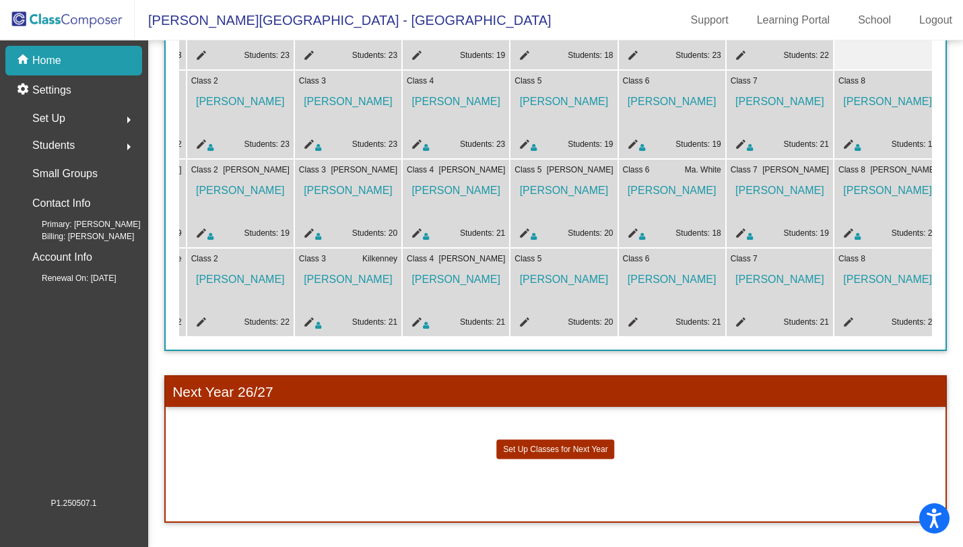
scroll to position [0, 224]
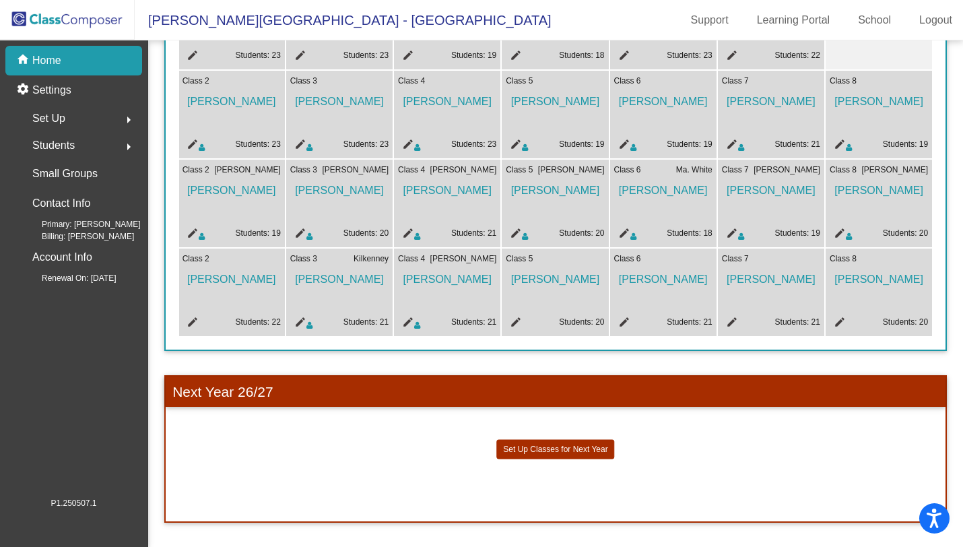
click at [834, 316] on mat-icon "edit" at bounding box center [837, 324] width 16 height 16
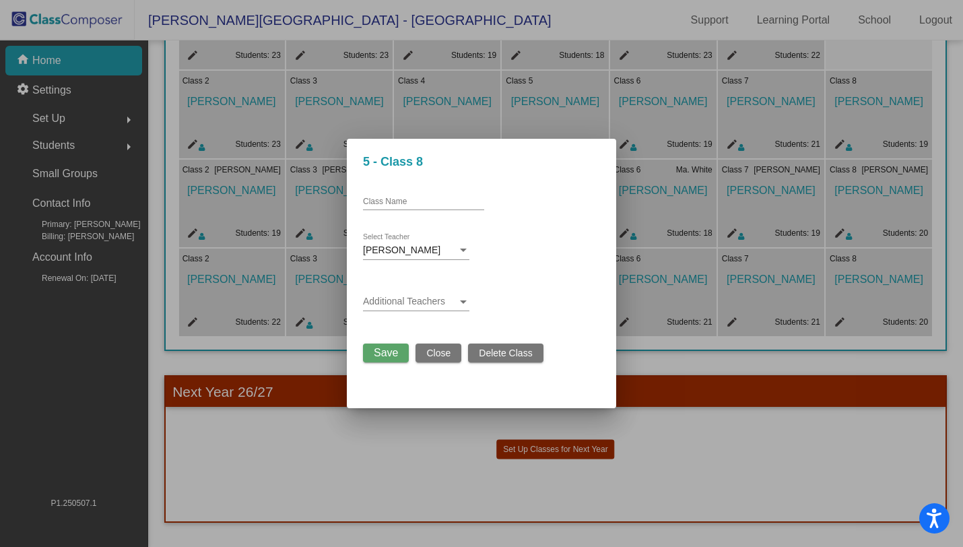
click at [438, 195] on div "Class Name" at bounding box center [423, 198] width 121 height 23
type input "D'Amore"
click at [390, 300] on span at bounding box center [410, 301] width 94 height 11
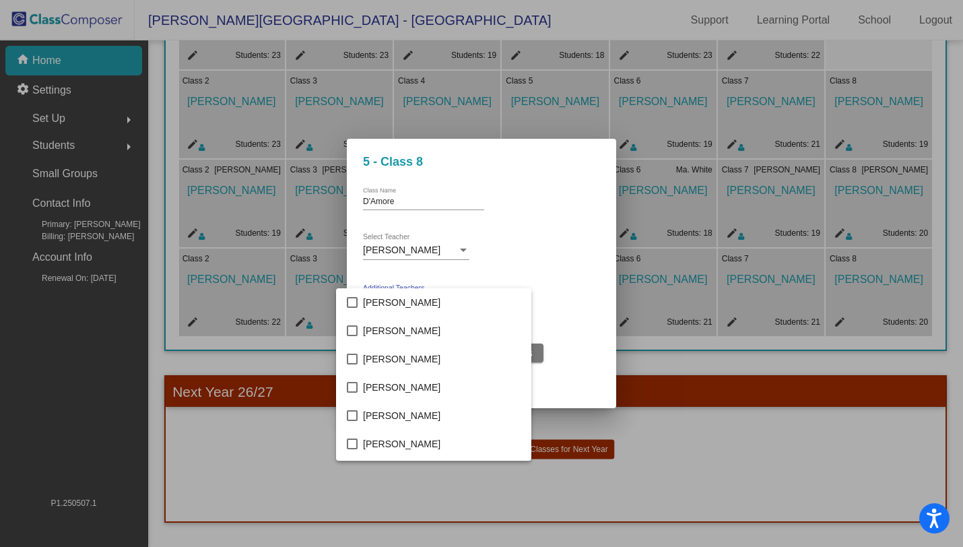
scroll to position [1270, 0]
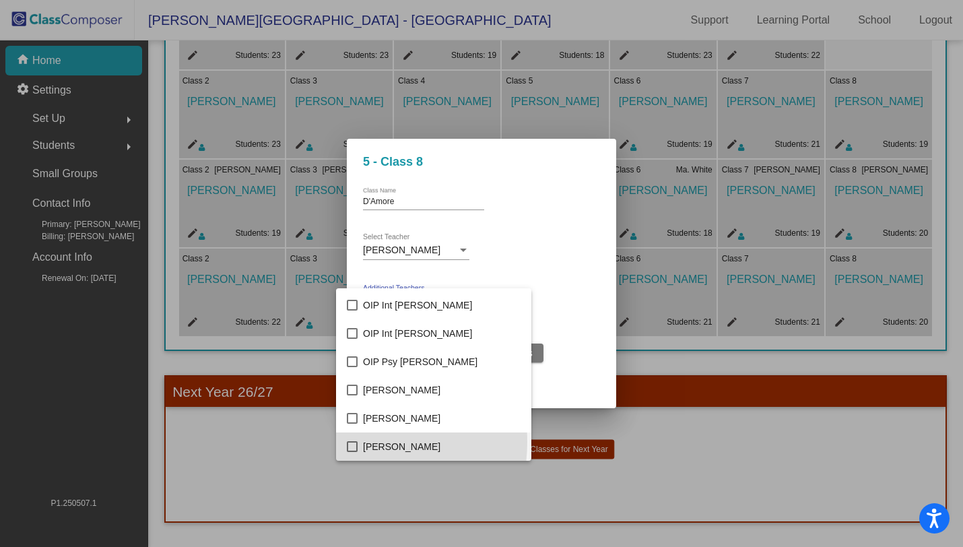
click at [353, 442] on mat-pseudo-checkbox at bounding box center [352, 446] width 11 height 11
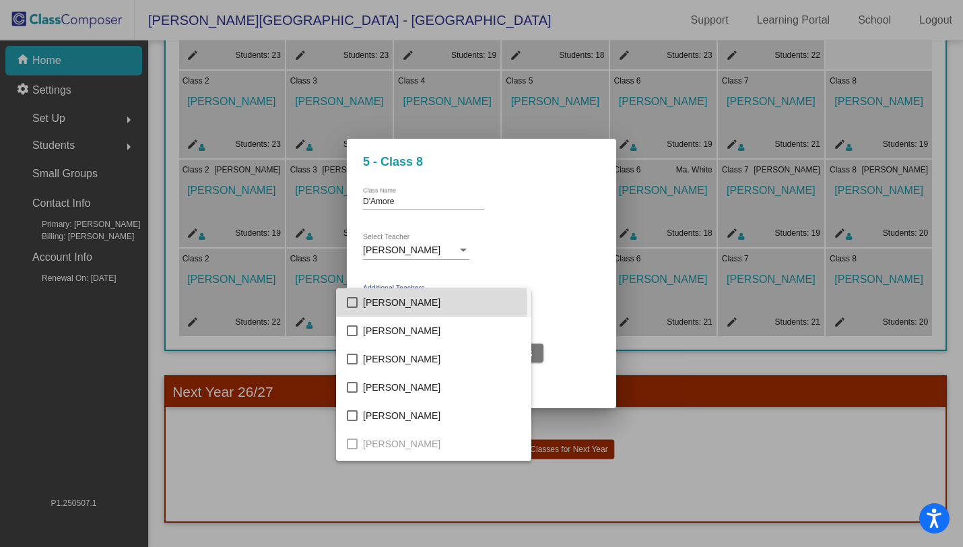
click at [353, 303] on mat-pseudo-checkbox at bounding box center [352, 302] width 11 height 11
click at [354, 302] on mat-pseudo-checkbox at bounding box center [352, 302] width 11 height 11
click at [577, 320] on div at bounding box center [481, 273] width 963 height 547
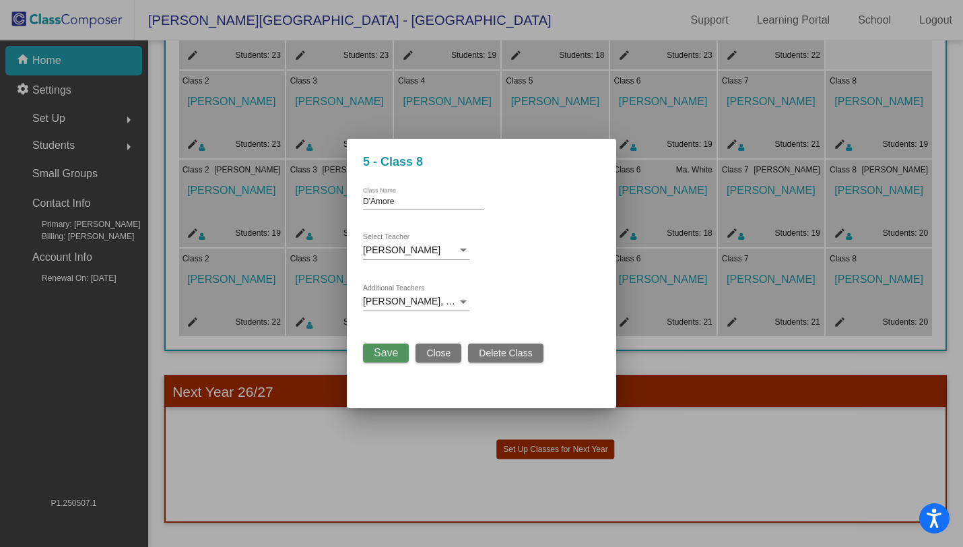
click at [386, 351] on span "Save" at bounding box center [386, 352] width 24 height 11
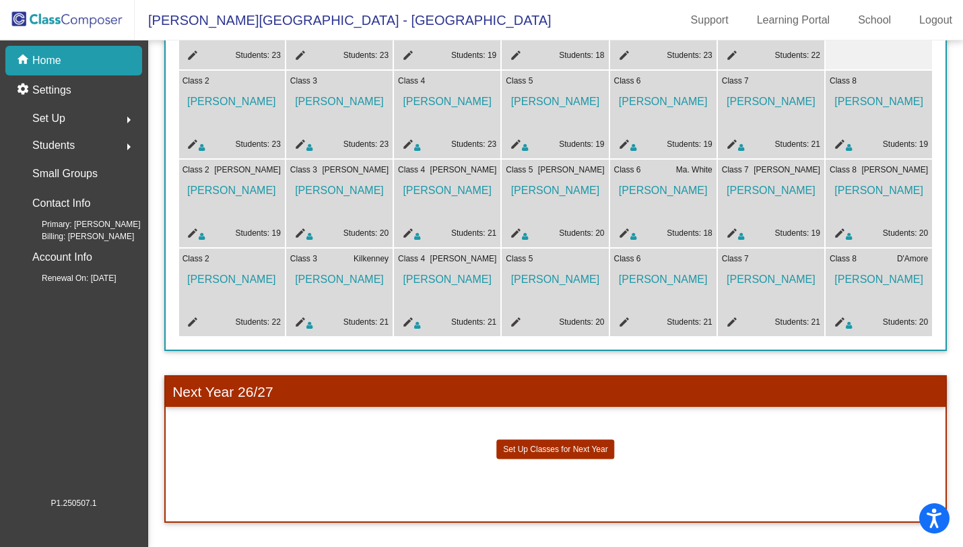
click at [188, 316] on mat-icon "edit" at bounding box center [190, 324] width 16 height 16
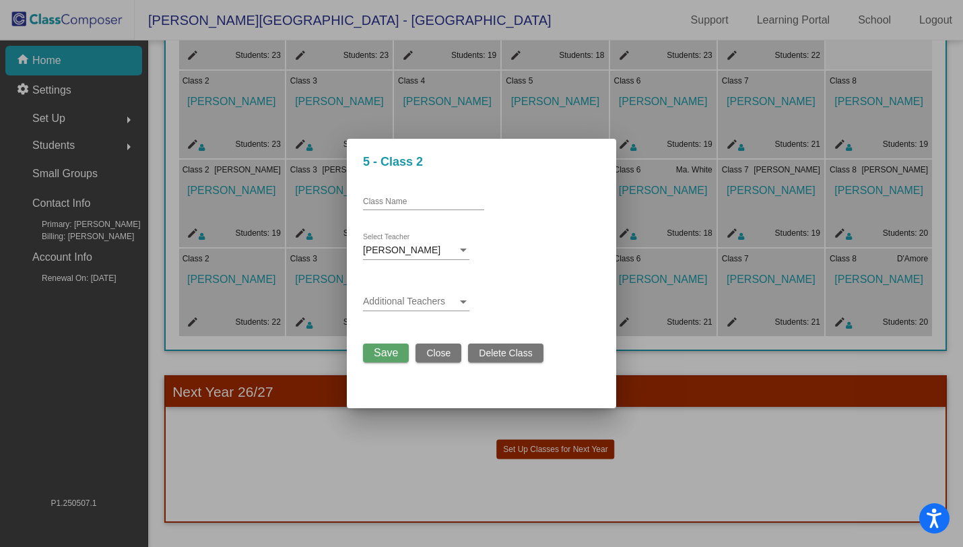
click at [366, 301] on span at bounding box center [410, 301] width 94 height 11
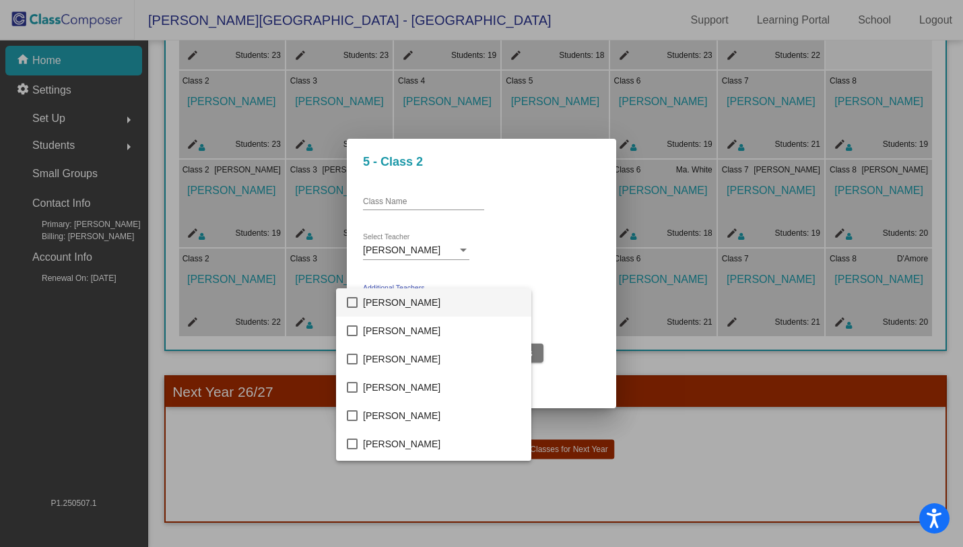
scroll to position [846, 0]
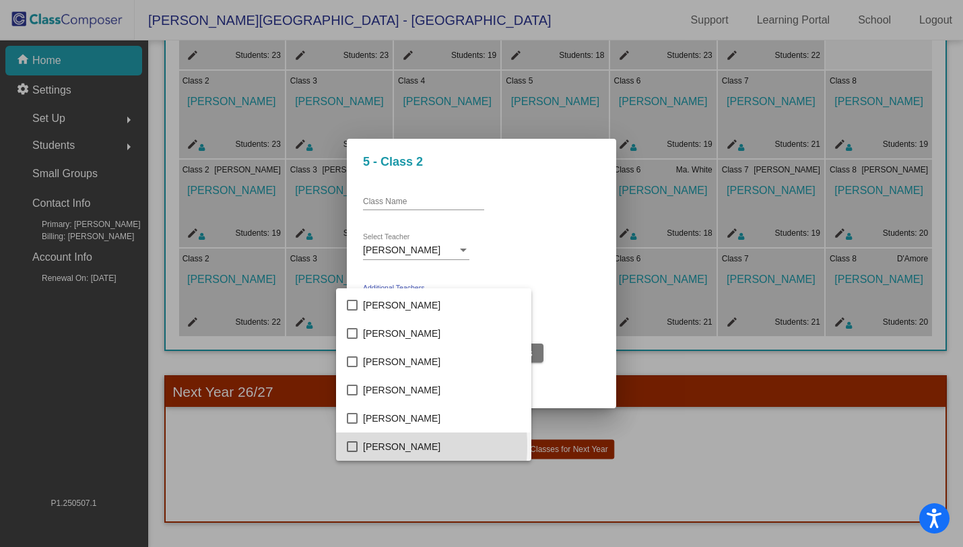
click at [357, 446] on mat-pseudo-checkbox at bounding box center [352, 446] width 11 height 11
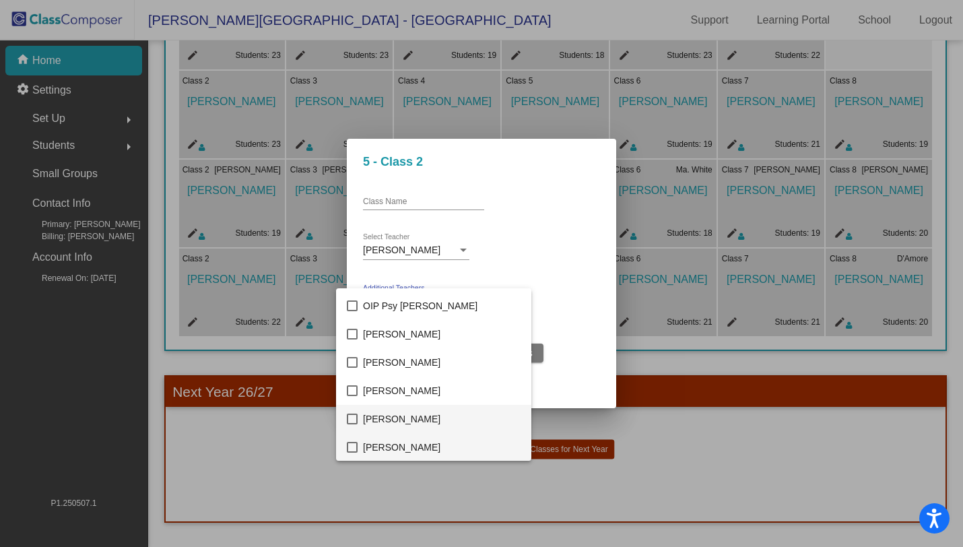
scroll to position [1326, 0]
click at [353, 445] on mat-pseudo-checkbox at bounding box center [352, 446] width 11 height 11
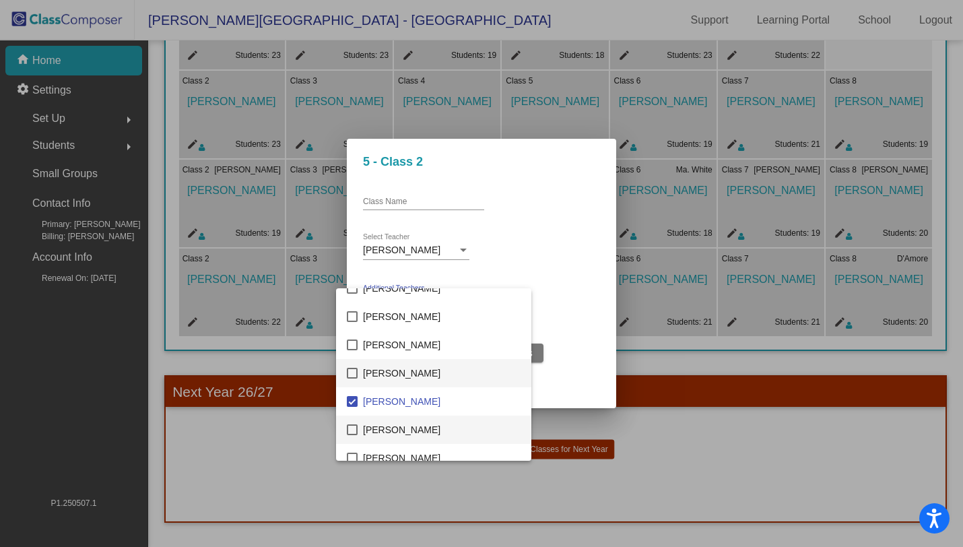
scroll to position [1415, 0]
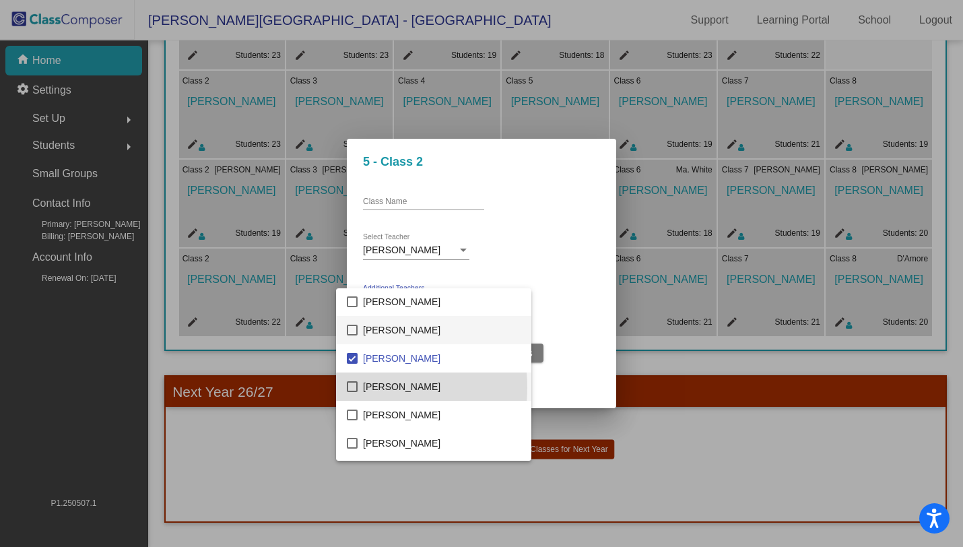
click at [350, 387] on mat-pseudo-checkbox at bounding box center [352, 386] width 11 height 11
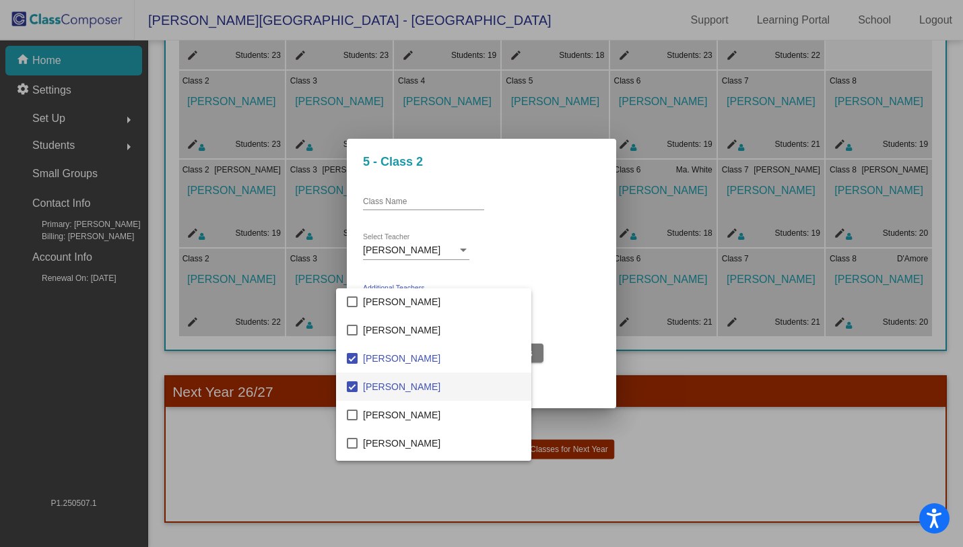
click at [584, 344] on div at bounding box center [481, 273] width 963 height 547
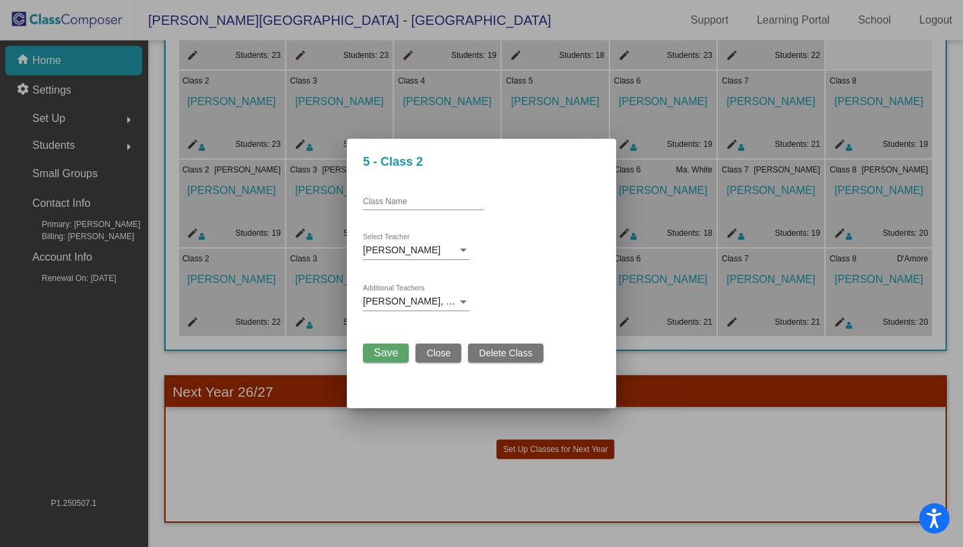
click at [403, 190] on div "Class Name" at bounding box center [423, 198] width 121 height 23
type input "Laviano"
click at [386, 351] on span "Save" at bounding box center [386, 352] width 24 height 11
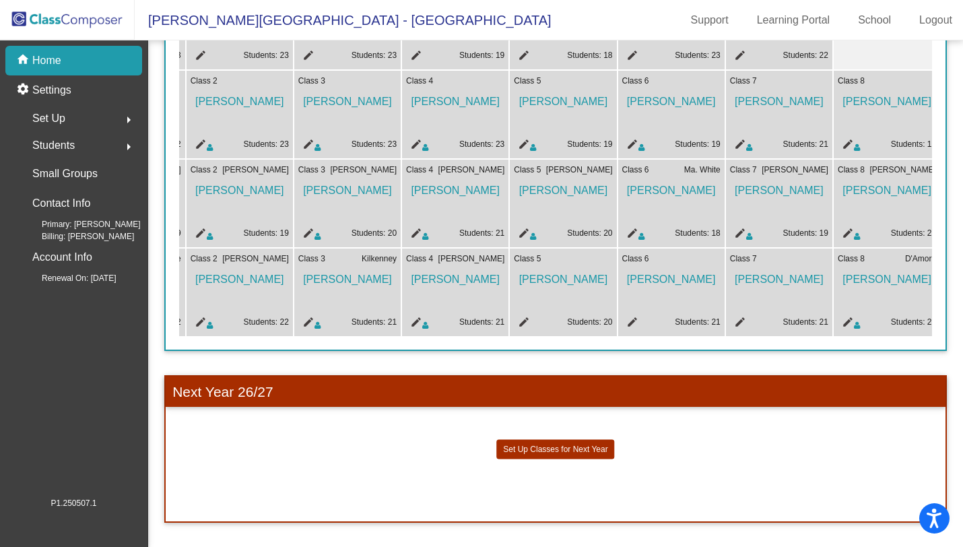
scroll to position [0, 224]
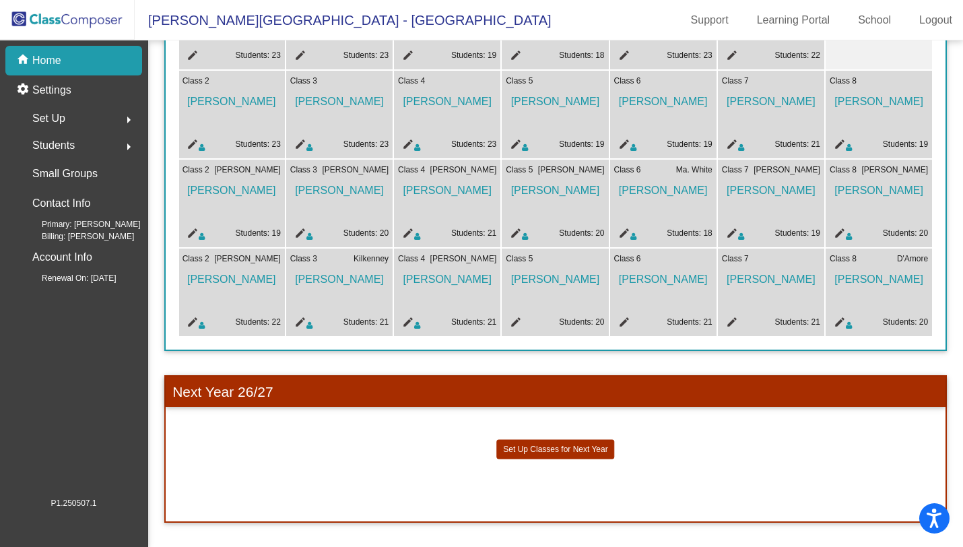
click at [506, 316] on mat-icon "edit" at bounding box center [514, 324] width 16 height 16
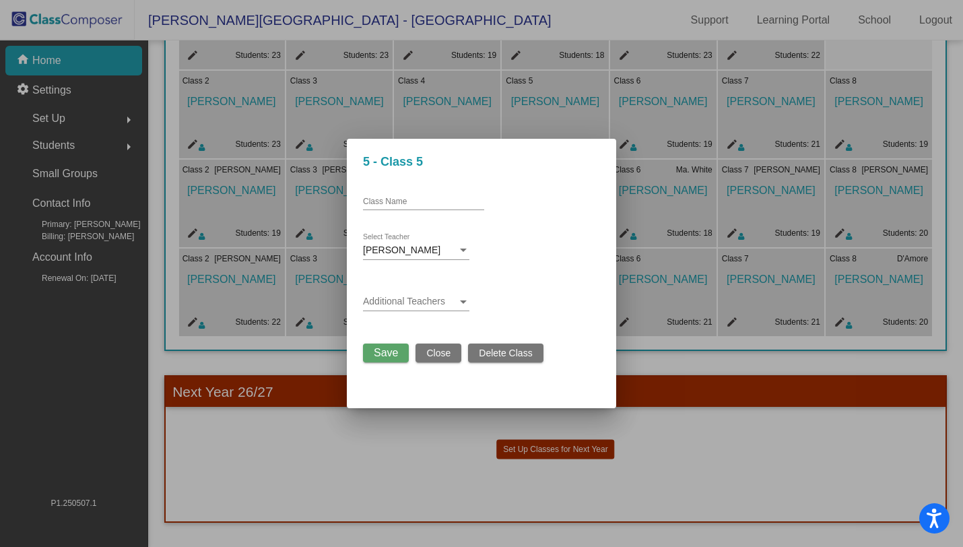
click at [407, 198] on input "Class Name" at bounding box center [423, 201] width 121 height 9
type input "Mi. White"
click at [400, 300] on span at bounding box center [410, 301] width 94 height 11
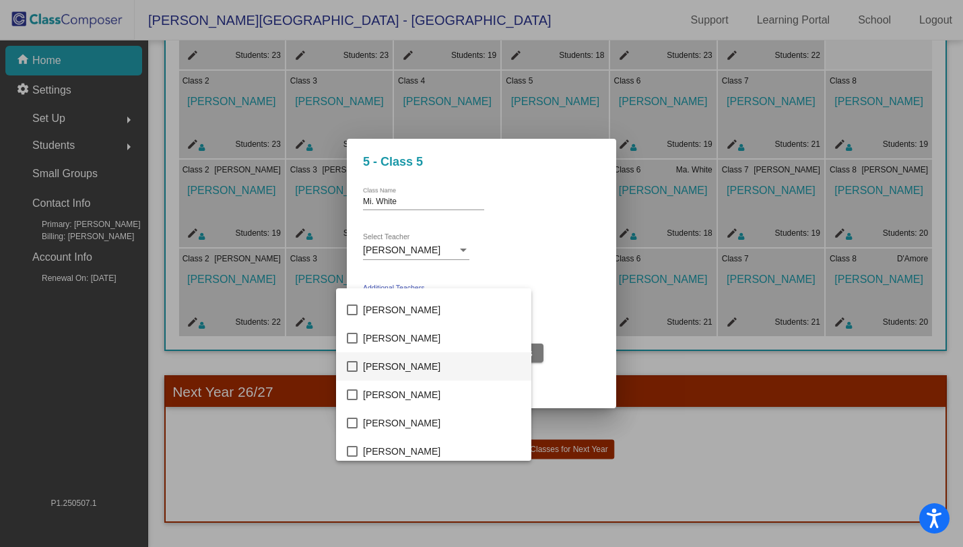
scroll to position [1440, 0]
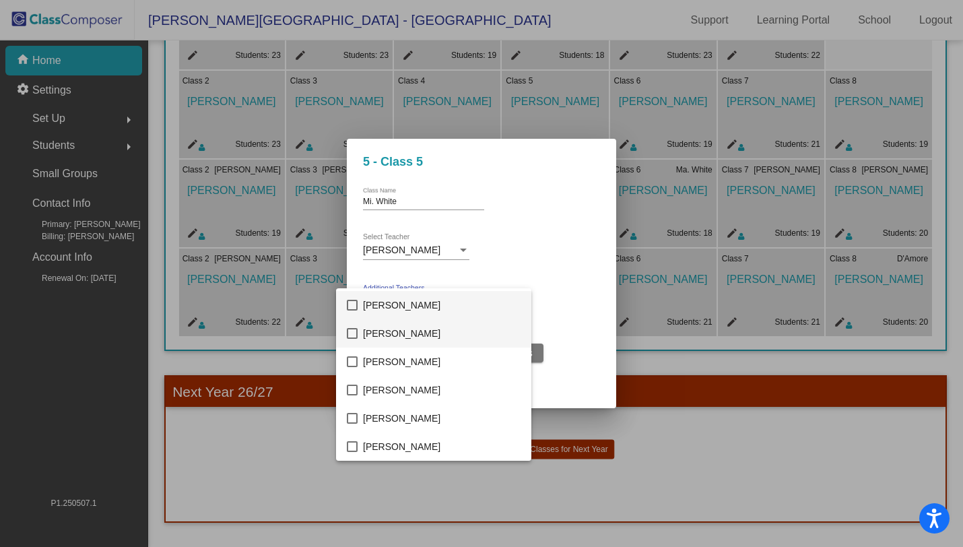
click at [353, 333] on mat-pseudo-checkbox at bounding box center [352, 333] width 11 height 11
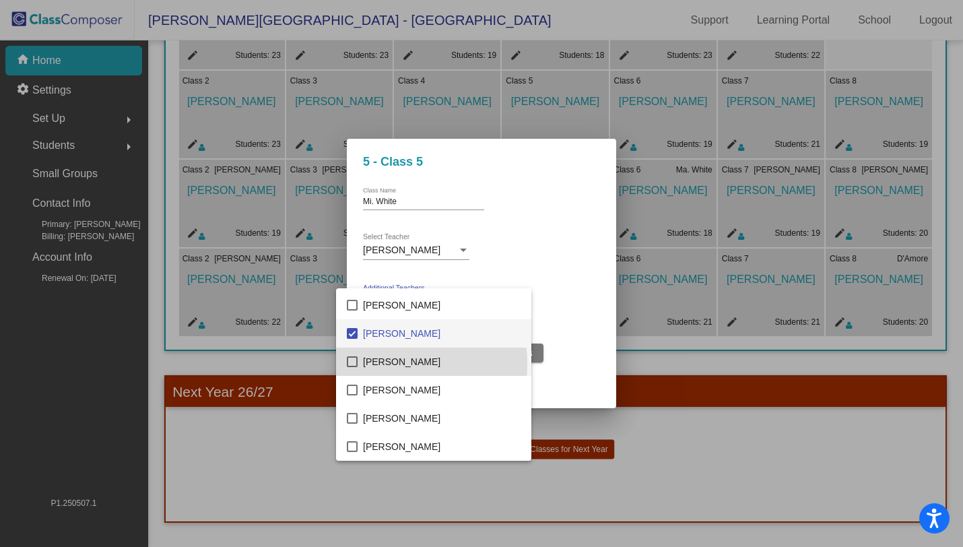
click at [353, 363] on mat-pseudo-checkbox at bounding box center [352, 361] width 11 height 11
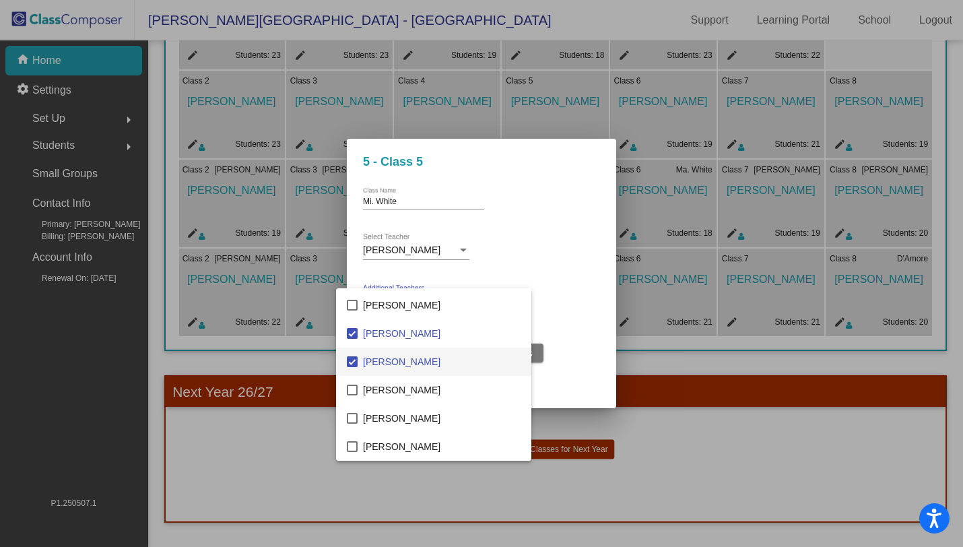
scroll to position [622, 0]
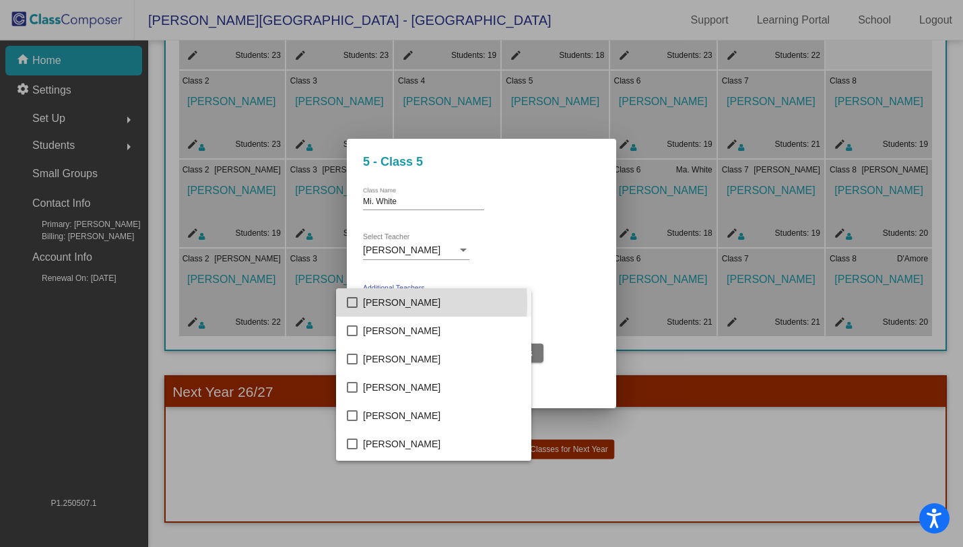
click at [358, 302] on mat-option "Lily Laviano" at bounding box center [433, 302] width 195 height 28
click at [581, 380] on div at bounding box center [481, 273] width 963 height 547
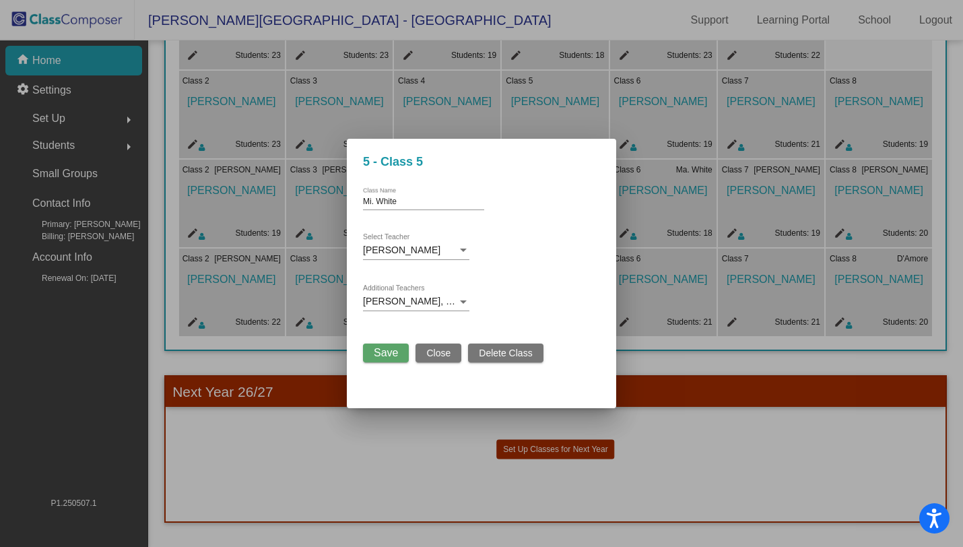
click at [392, 349] on span "Save" at bounding box center [386, 352] width 24 height 11
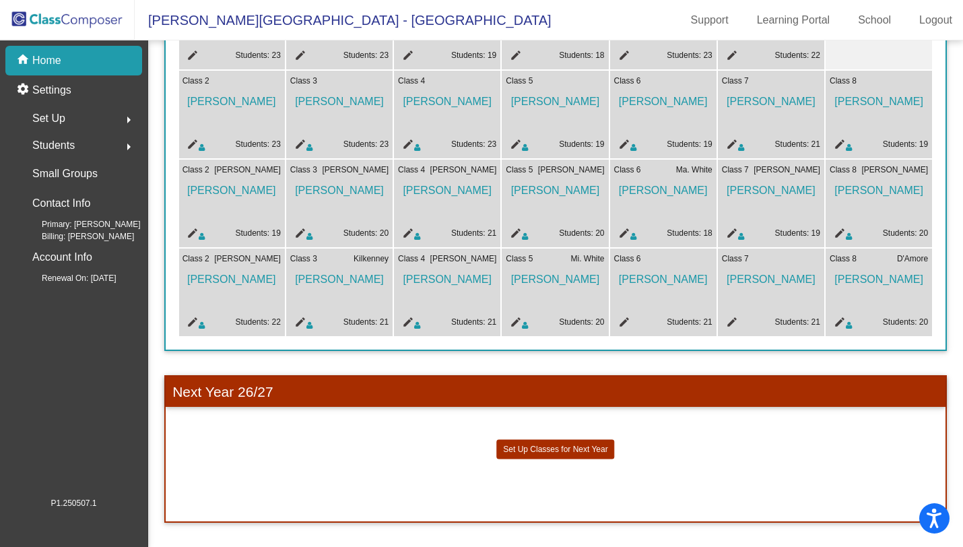
click at [614, 316] on mat-icon "edit" at bounding box center [622, 324] width 16 height 16
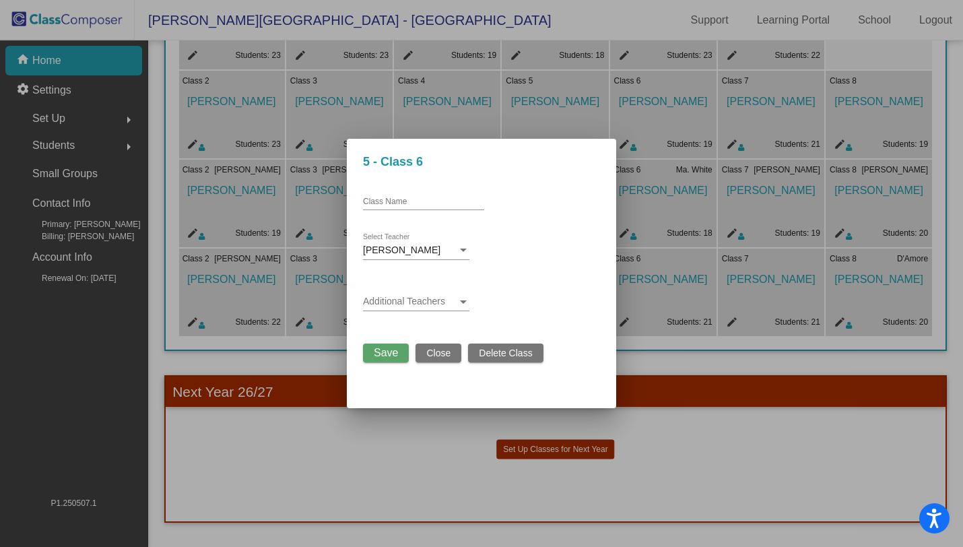
click at [397, 299] on span at bounding box center [410, 301] width 94 height 11
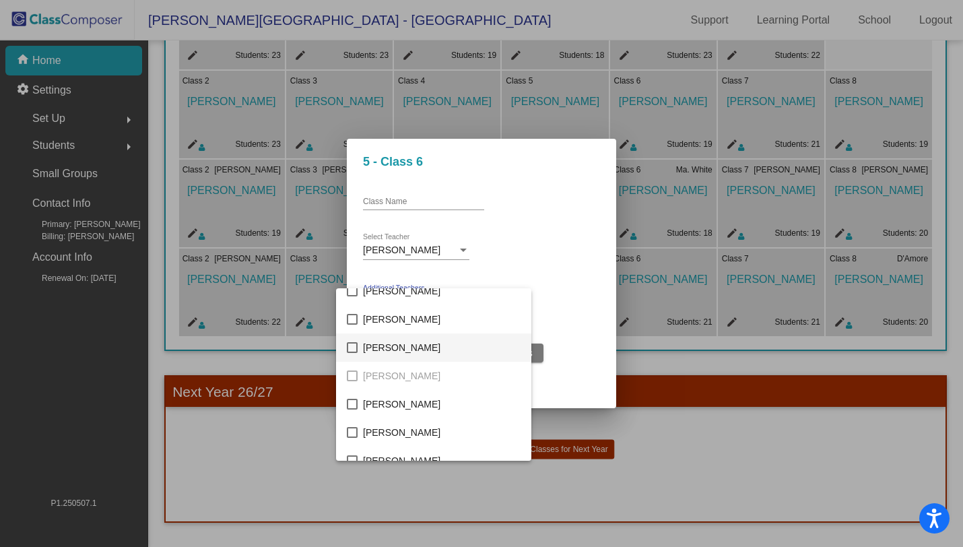
scroll to position [1396, 0]
click at [358, 407] on mat-option "Scott Hastings" at bounding box center [433, 405] width 195 height 28
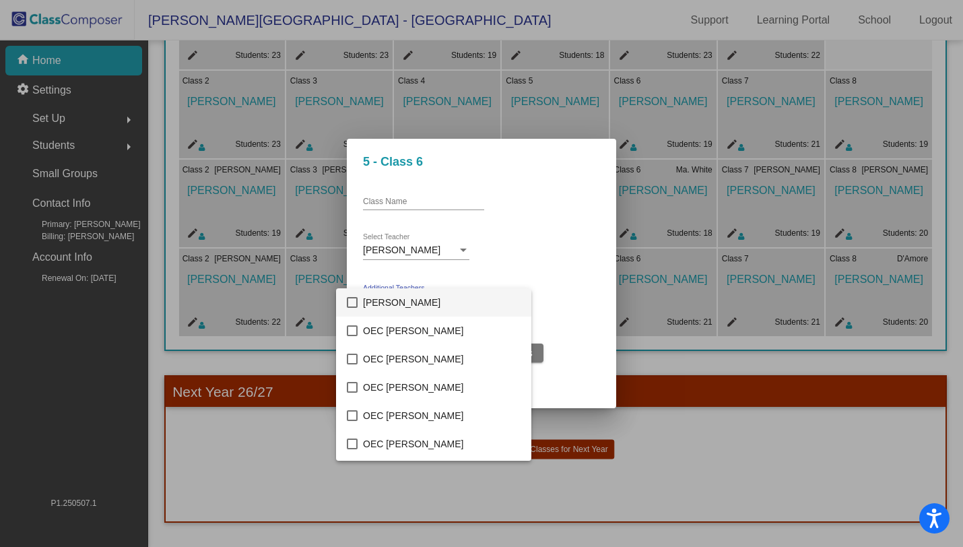
click at [351, 302] on mat-pseudo-checkbox at bounding box center [352, 302] width 11 height 11
click at [440, 197] on div at bounding box center [481, 273] width 963 height 547
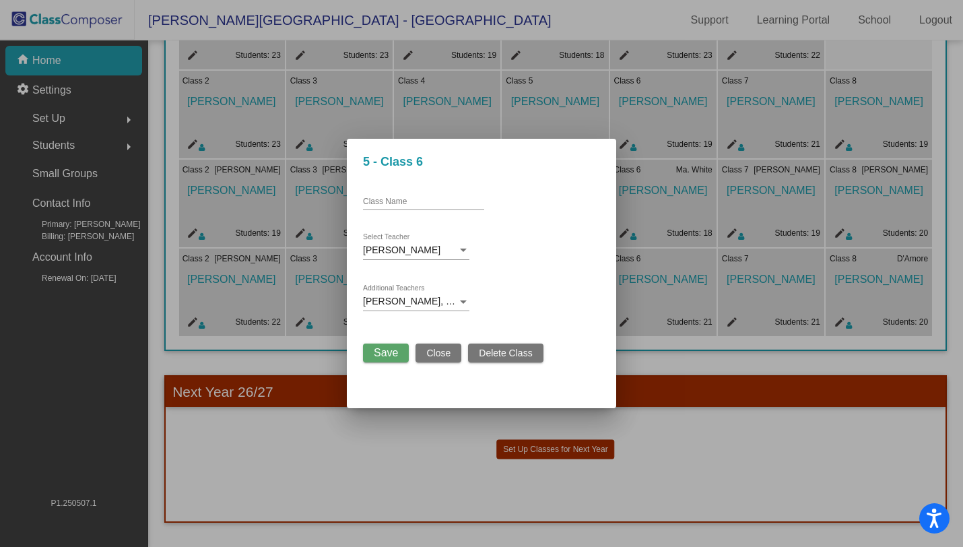
click at [432, 198] on input "Class Name" at bounding box center [423, 201] width 121 height 9
type input "Lauer"
click at [395, 363] on mat-dialog-container "5 - Class 6 Lauer Class Name Sarah Lauer Select Teacher Lily Laviano, Mike Whit…" at bounding box center [481, 273] width 269 height 269
click at [395, 356] on span "Save" at bounding box center [386, 352] width 24 height 11
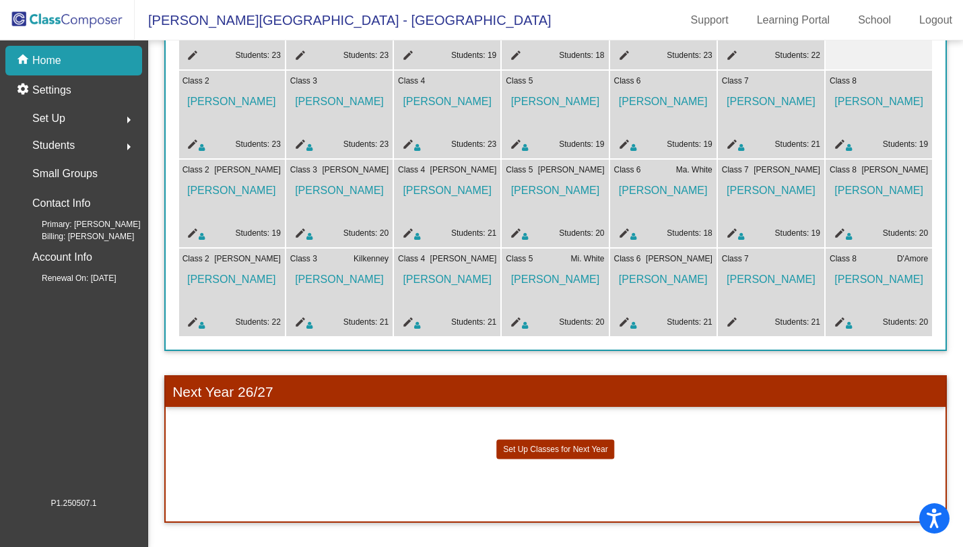
click at [726, 316] on mat-icon "edit" at bounding box center [730, 324] width 16 height 16
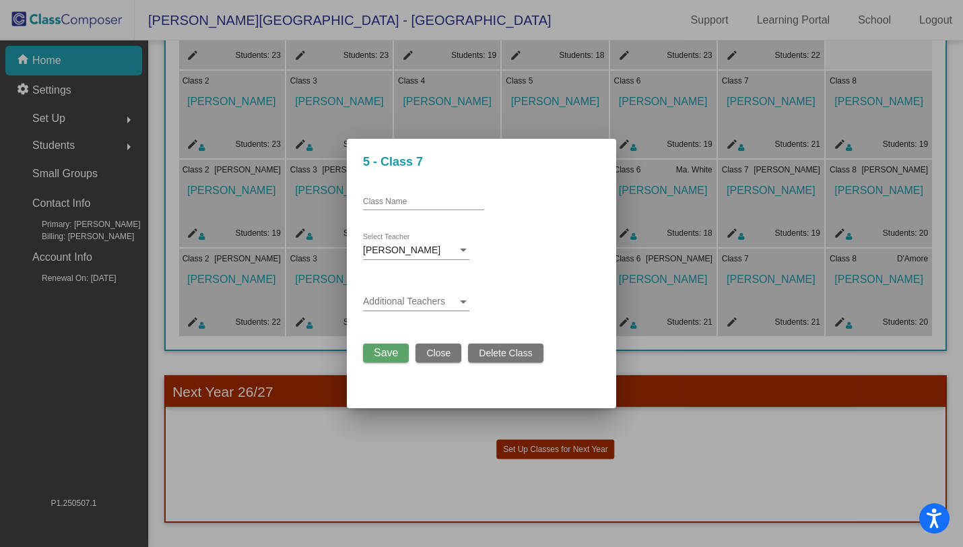
click at [381, 189] on div "Class Name" at bounding box center [423, 198] width 121 height 23
type input "Hasting"
click at [383, 299] on span at bounding box center [410, 301] width 94 height 11
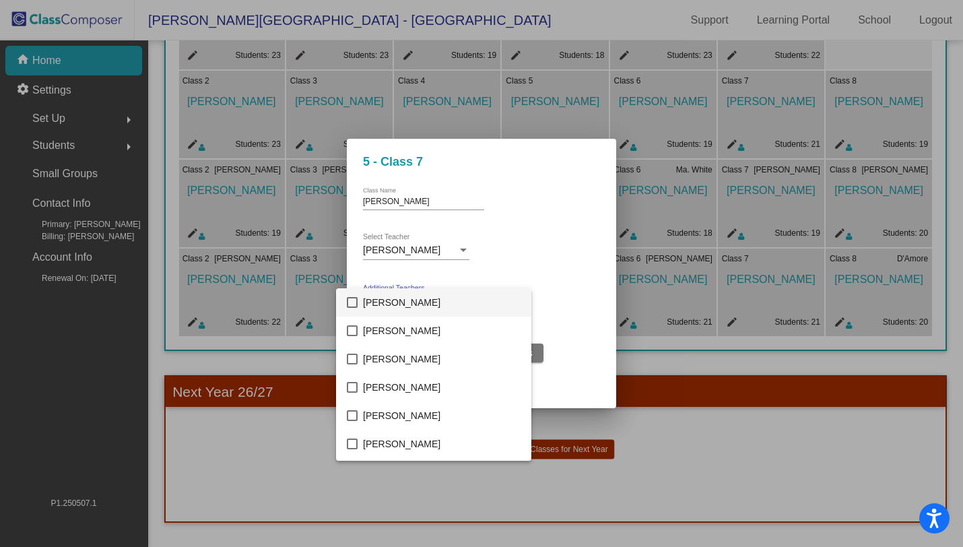
scroll to position [846, 0]
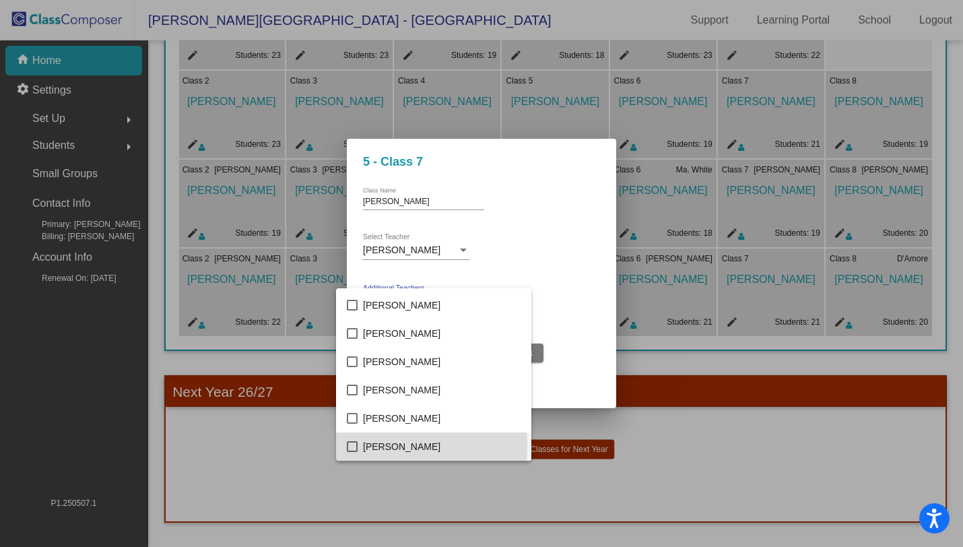
click at [356, 444] on mat-pseudo-checkbox at bounding box center [352, 446] width 11 height 11
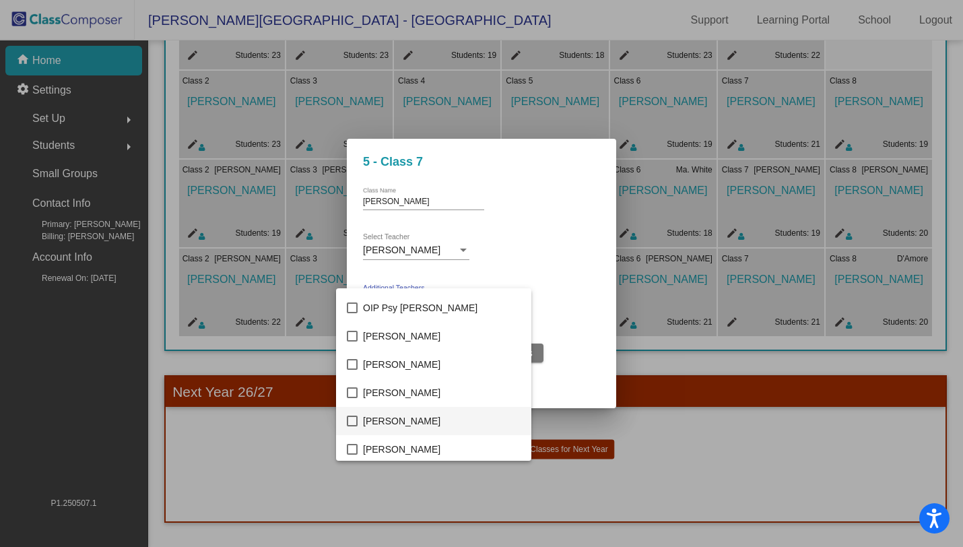
scroll to position [1394, 0]
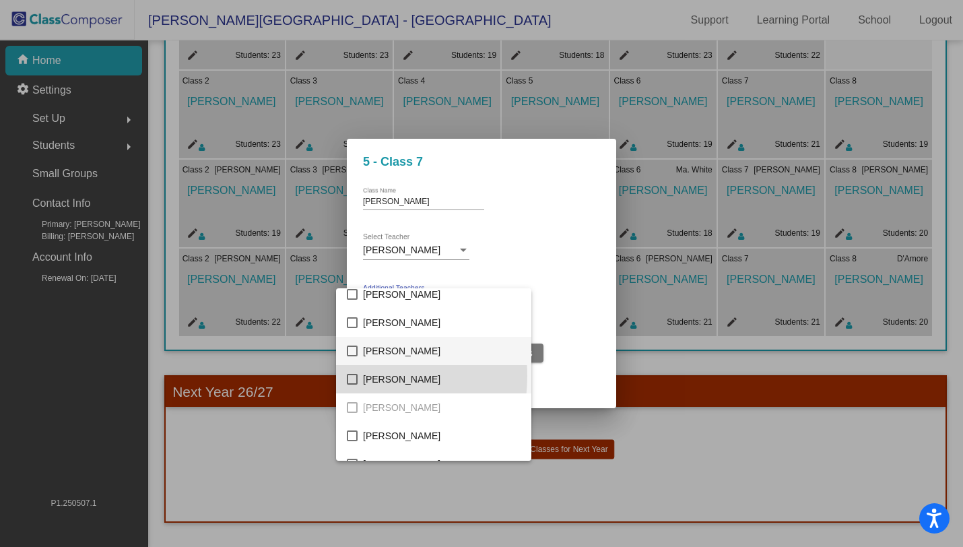
click at [354, 376] on mat-pseudo-checkbox at bounding box center [352, 379] width 11 height 11
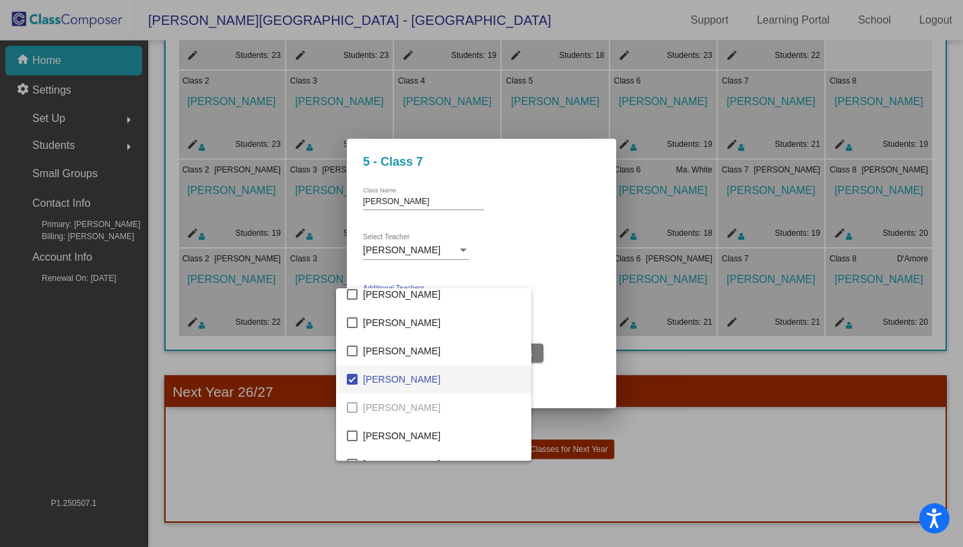
scroll to position [622, 0]
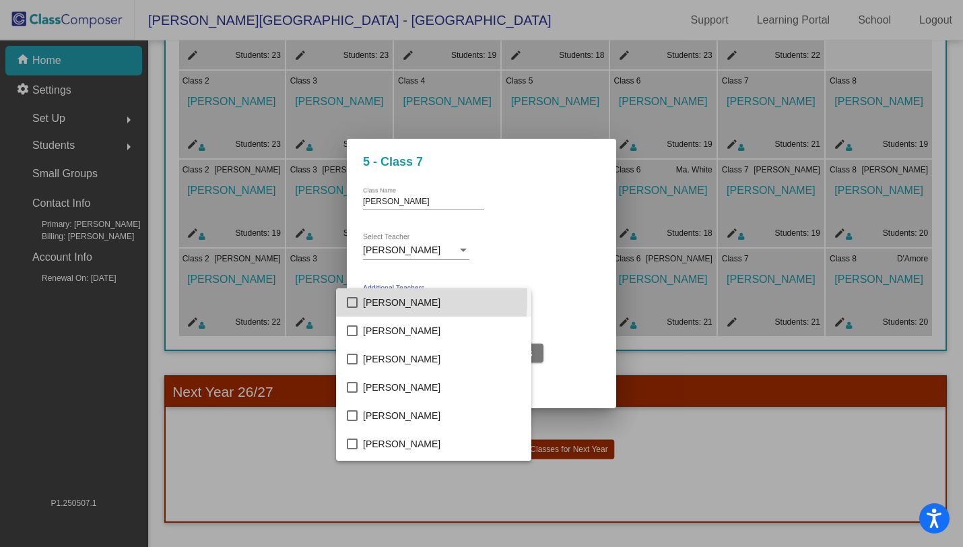
click at [349, 298] on mat-pseudo-checkbox at bounding box center [352, 302] width 11 height 11
drag, startPoint x: 593, startPoint y: 286, endPoint x: 586, endPoint y: 291, distance: 8.8
click at [593, 286] on div at bounding box center [481, 273] width 963 height 547
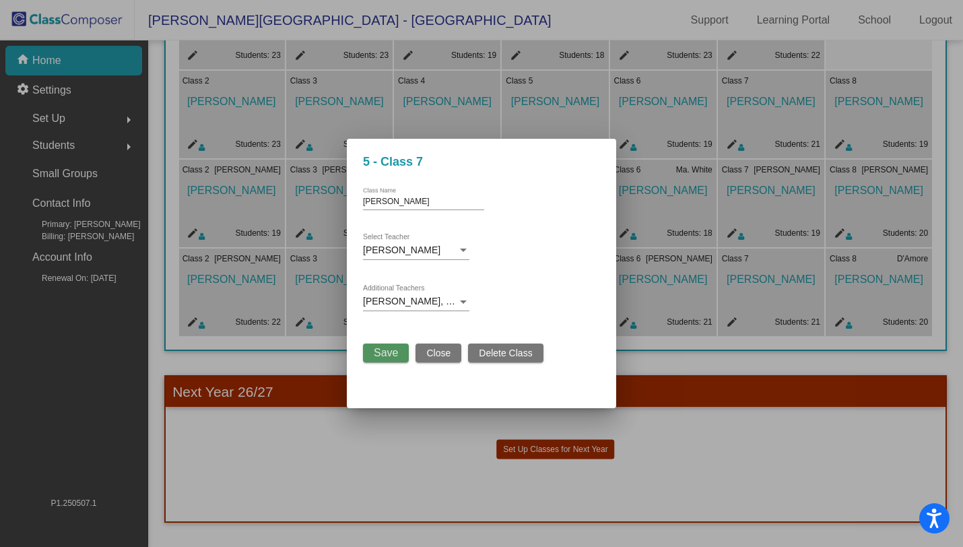
click at [385, 353] on span "Save" at bounding box center [386, 352] width 24 height 11
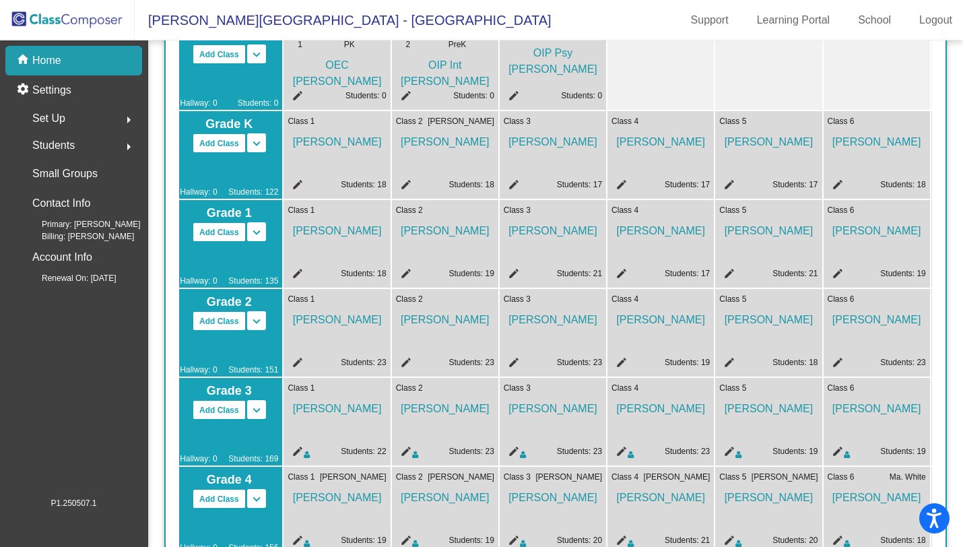
scroll to position [93, 0]
